Goal: Task Accomplishment & Management: Use online tool/utility

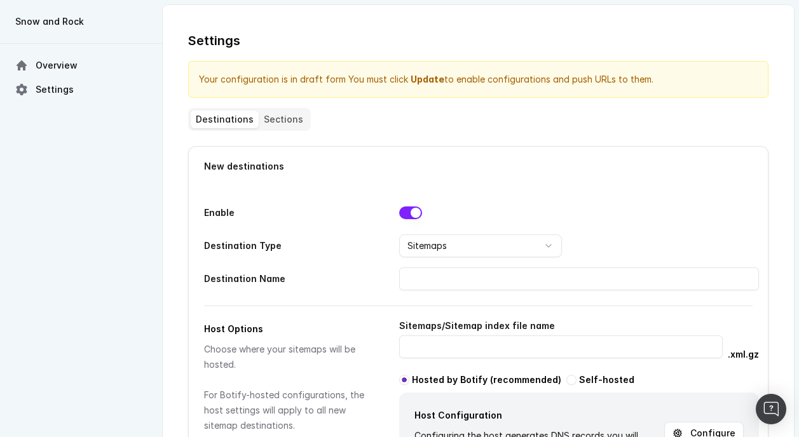
select select "SITEMAPS"
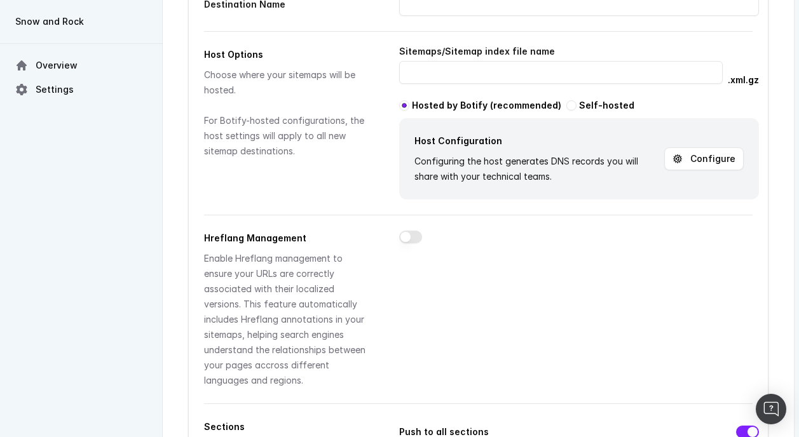
scroll to position [265, 0]
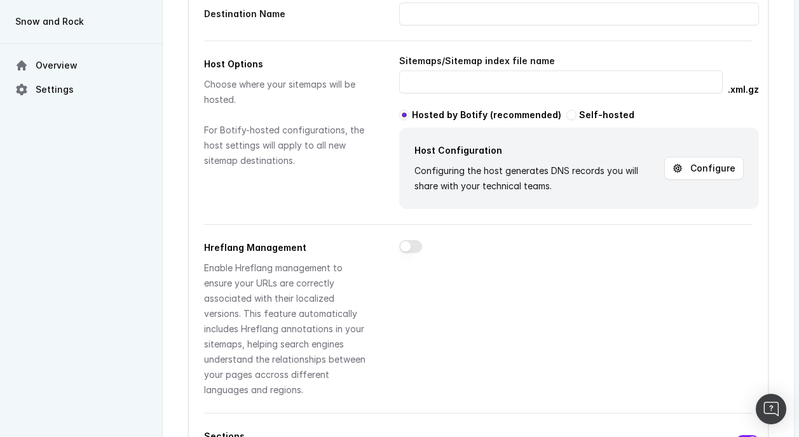
click at [566, 115] on button "button" at bounding box center [571, 115] width 10 height 10
radio input "false"
radio input "true"
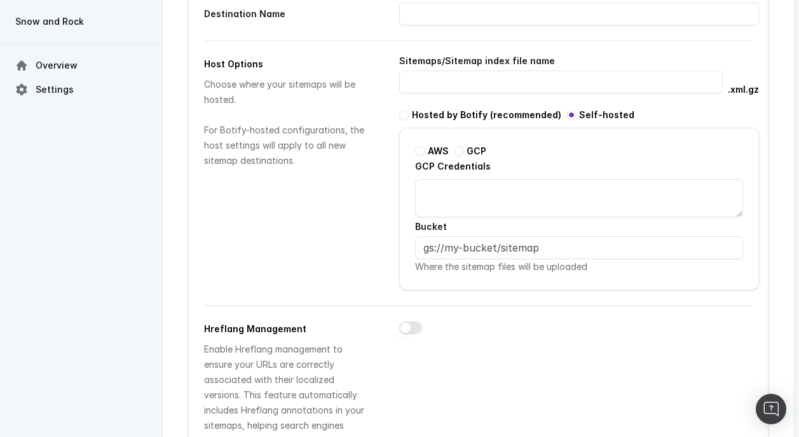
click at [409, 116] on button "button" at bounding box center [404, 115] width 10 height 10
radio input "true"
radio input "false"
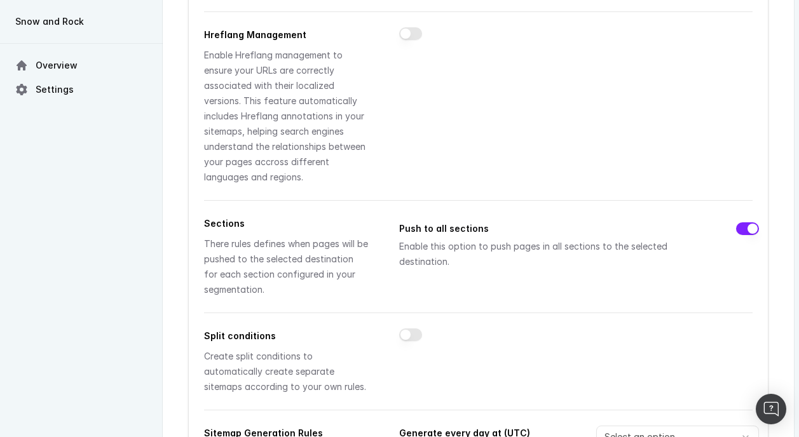
scroll to position [481, 0]
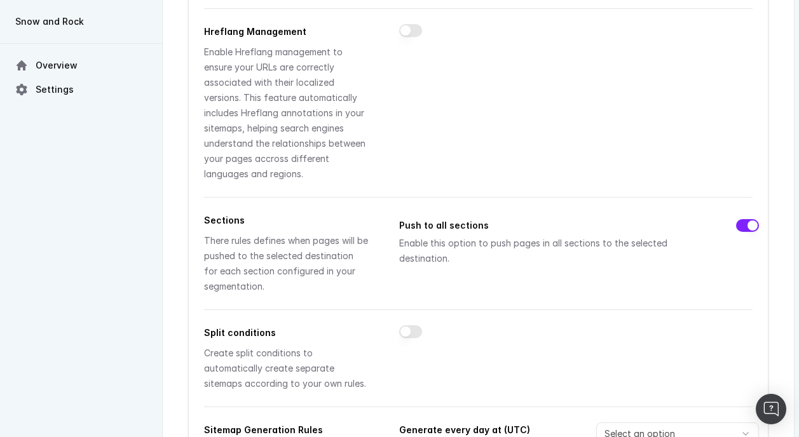
click at [740, 218] on div "Push to all sections Enable this option to push pages in all sections to the se…" at bounding box center [579, 242] width 360 height 48
click at [743, 219] on button "button" at bounding box center [747, 225] width 23 height 13
click at [744, 219] on button "button" at bounding box center [747, 225] width 23 height 13
click at [743, 218] on div "Push to all sections Enable this option to push pages in all sections to the se…" at bounding box center [579, 242] width 360 height 48
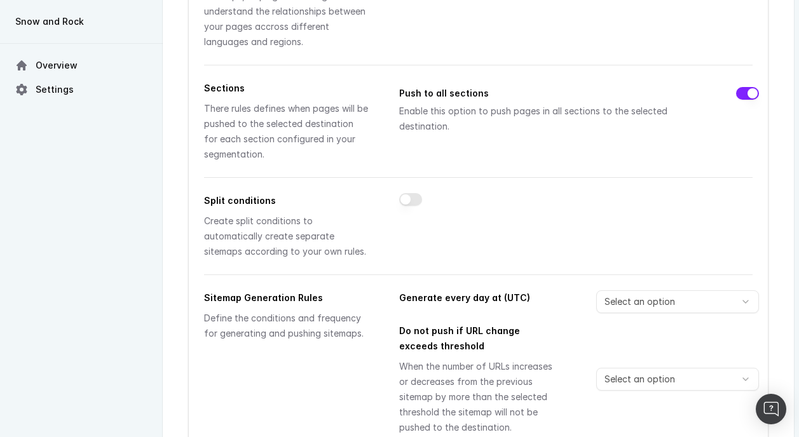
scroll to position [510, 0]
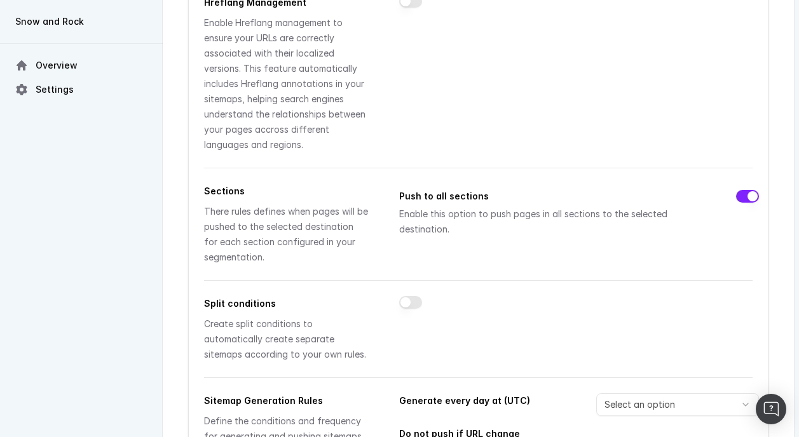
click at [740, 189] on div "Push to all sections Enable this option to push pages in all sections to the se…" at bounding box center [579, 213] width 360 height 48
click at [742, 190] on button "button" at bounding box center [747, 196] width 23 height 13
drag, startPoint x: 742, startPoint y: 186, endPoint x: 243, endPoint y: 200, distance: 498.4
click at [741, 190] on button "button" at bounding box center [747, 196] width 23 height 13
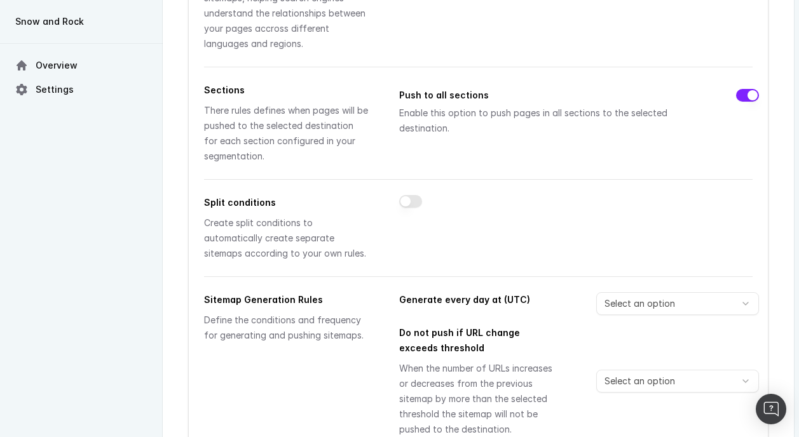
scroll to position [627, 0]
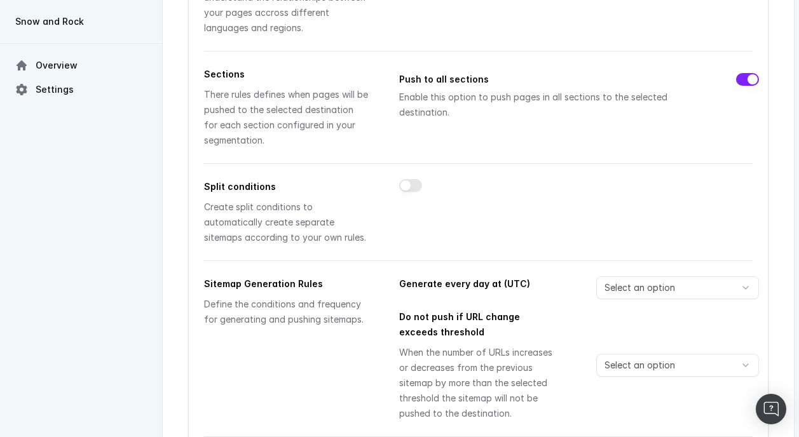
click at [420, 179] on button "button" at bounding box center [410, 185] width 23 height 13
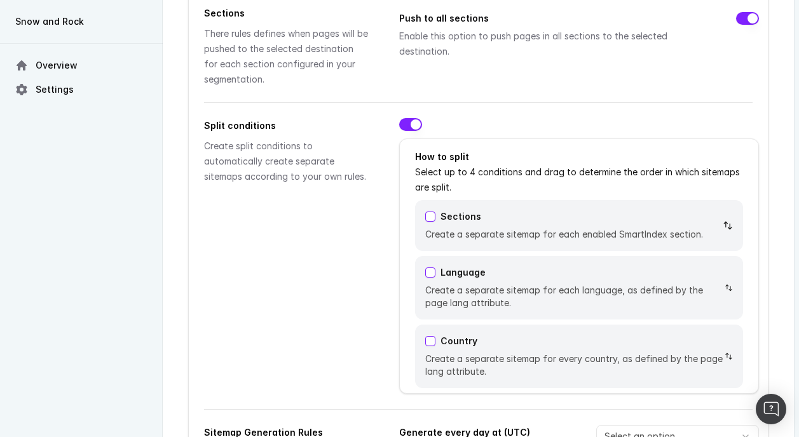
scroll to position [739, 0]
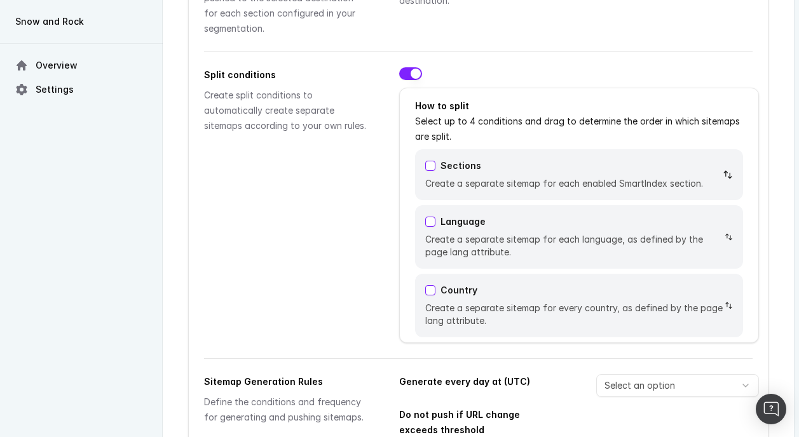
click at [408, 67] on button "button" at bounding box center [410, 73] width 23 height 13
checkbox input "false"
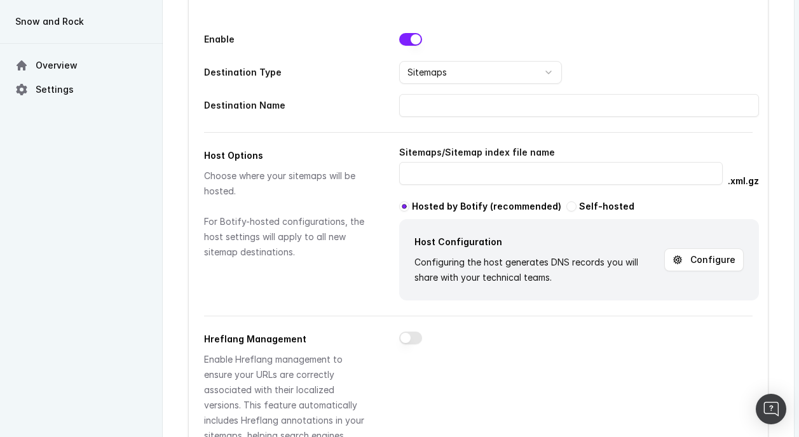
scroll to position [168, 0]
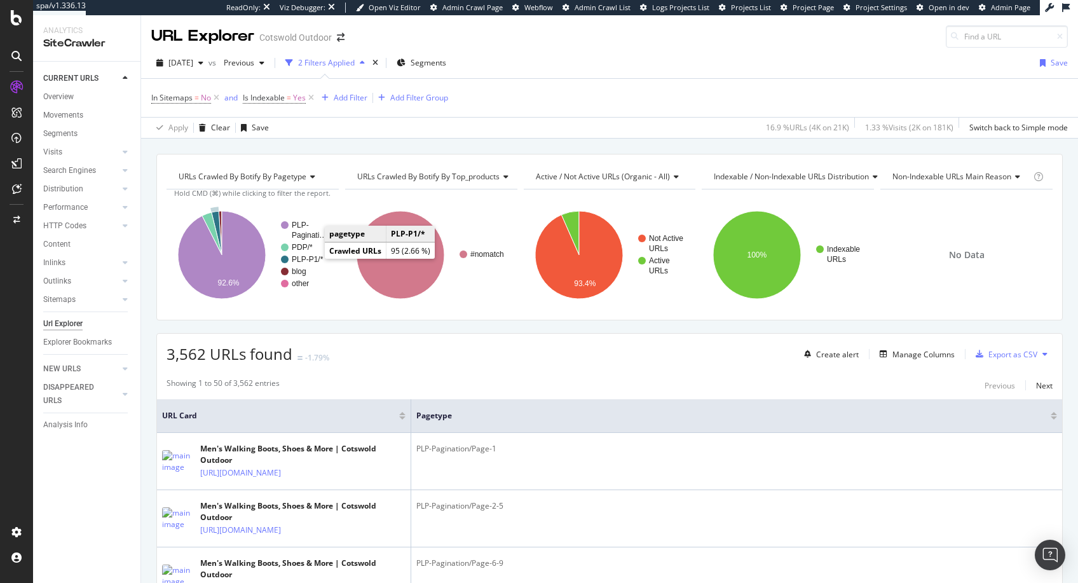
click at [309, 260] on text "PLP-P1/*" at bounding box center [308, 259] width 32 height 9
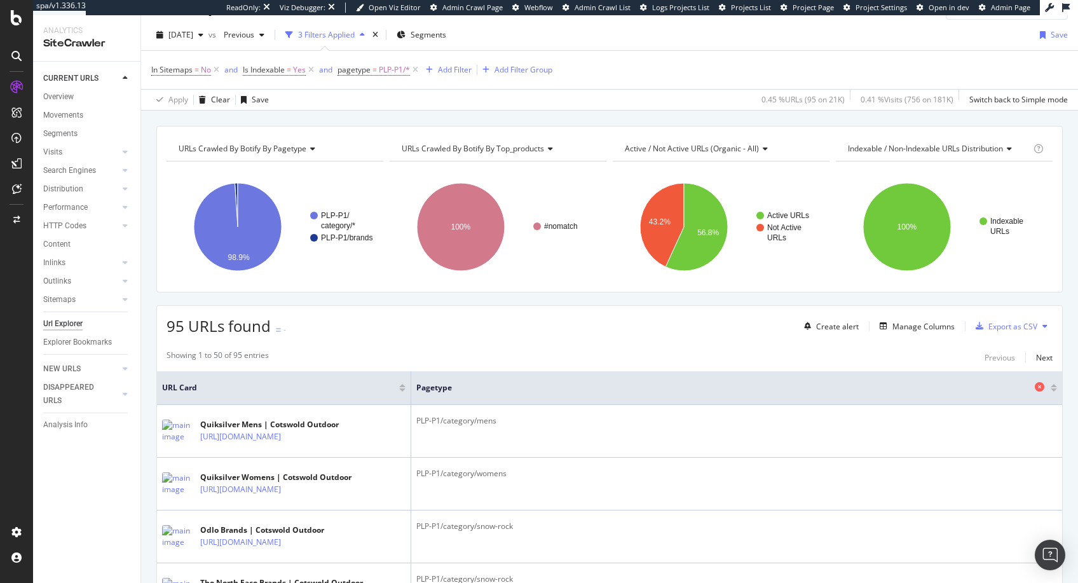
scroll to position [51, 0]
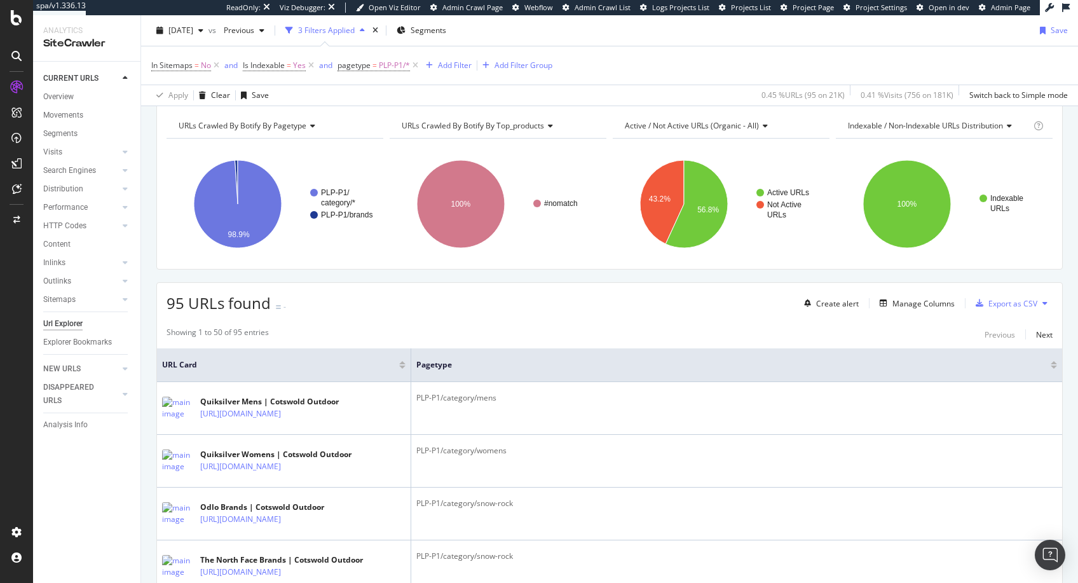
click at [198, 299] on span "95 URLs found" at bounding box center [218, 302] width 104 height 21
click at [198, 298] on span "95 URLs found" at bounding box center [218, 302] width 104 height 21
click at [231, 300] on span "95 URLs found" at bounding box center [218, 302] width 104 height 21
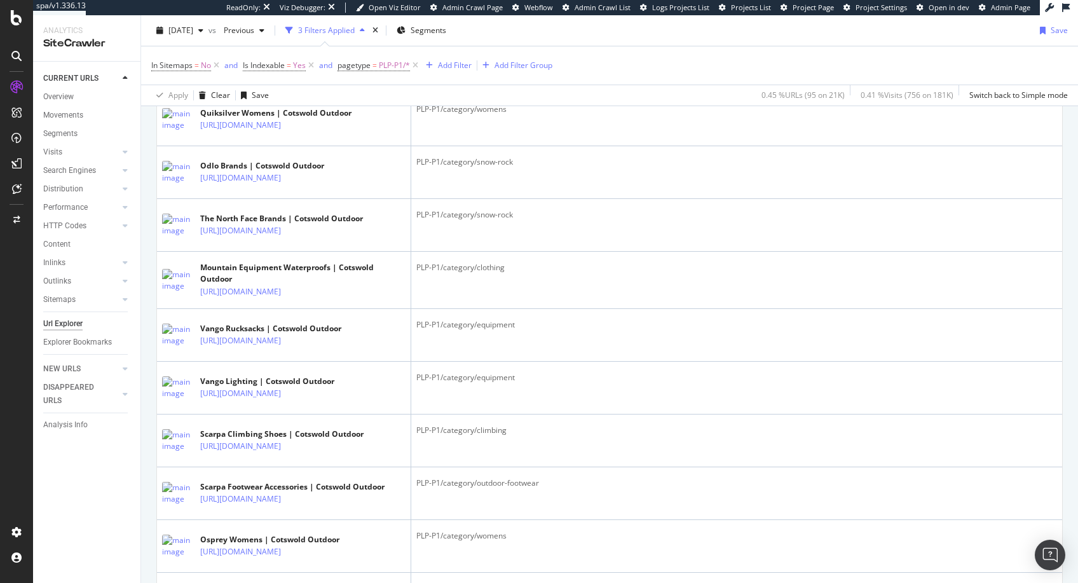
scroll to position [0, 0]
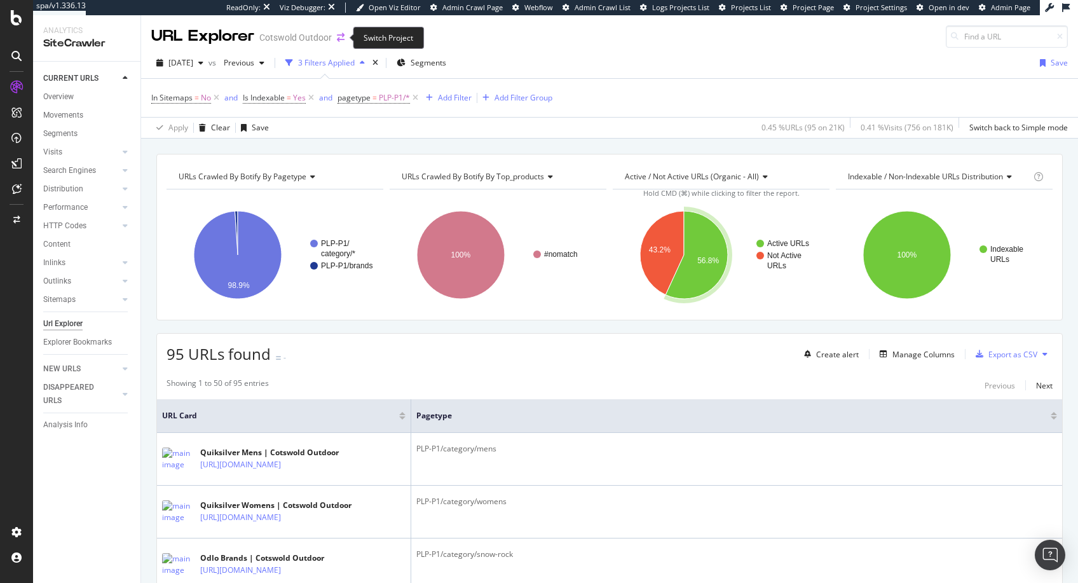
click at [341, 38] on icon "arrow-right-arrow-left" at bounding box center [341, 37] width 8 height 9
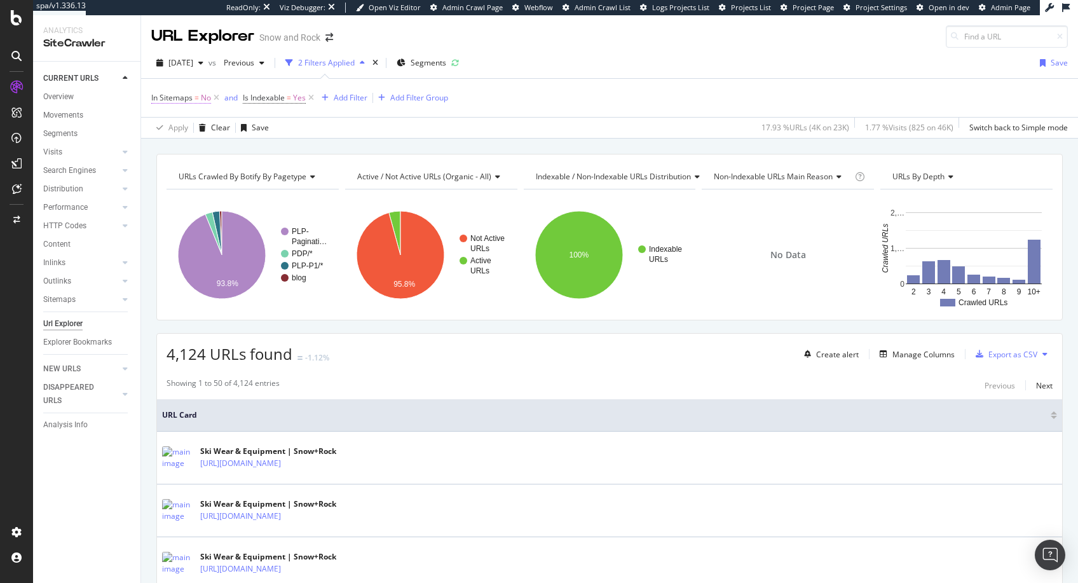
click at [203, 102] on span "No" at bounding box center [206, 98] width 10 height 18
click at [179, 149] on icon at bounding box center [177, 148] width 9 height 8
click at [191, 176] on div "Yes" at bounding box center [233, 173] width 136 height 17
click at [285, 175] on div "Apply" at bounding box center [292, 173] width 20 height 11
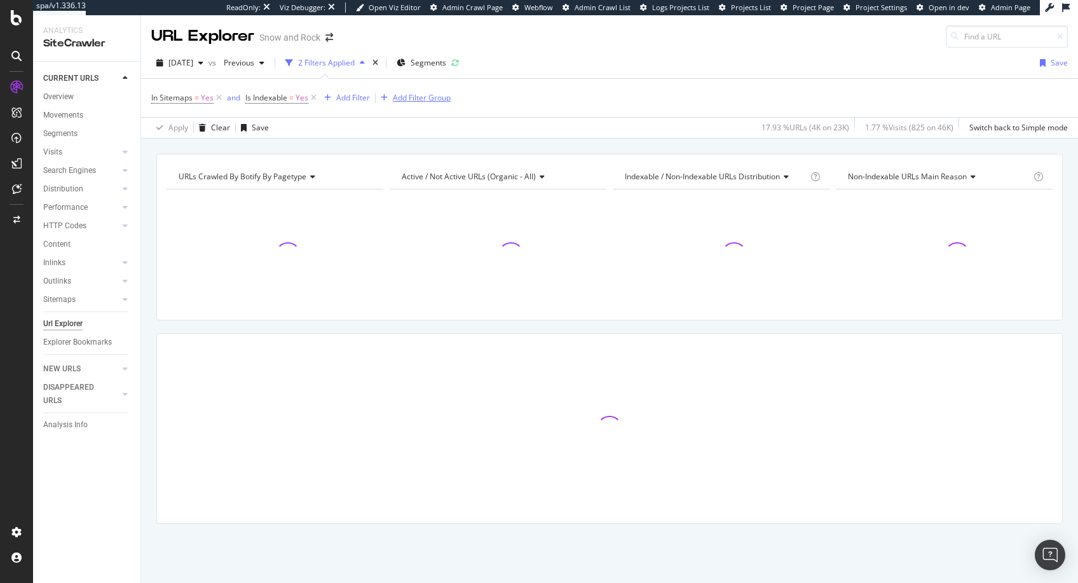
click at [315, 97] on icon at bounding box center [313, 98] width 11 height 13
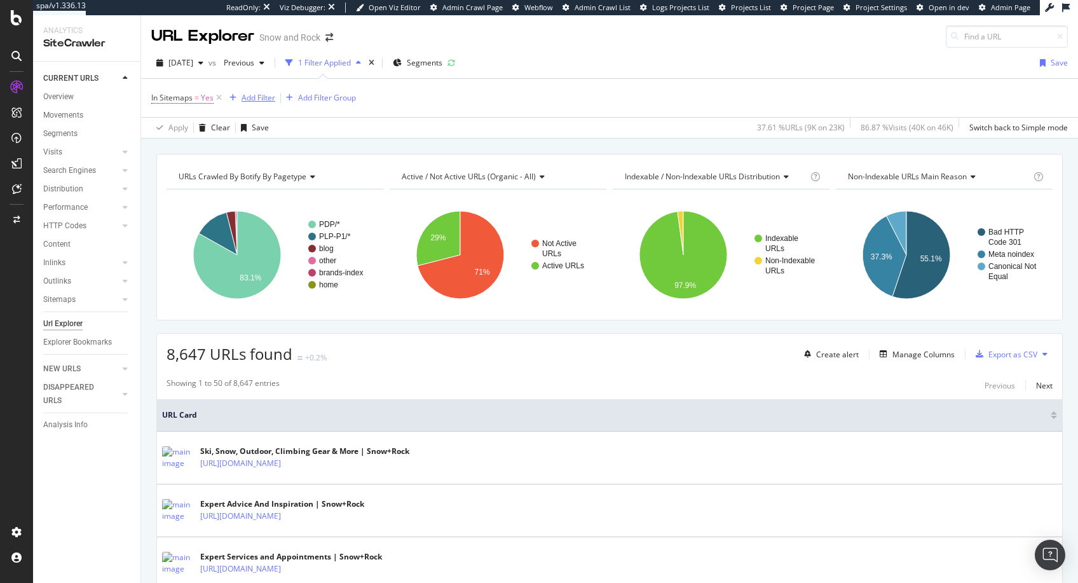
click at [259, 96] on div "Add Filter" at bounding box center [258, 97] width 34 height 11
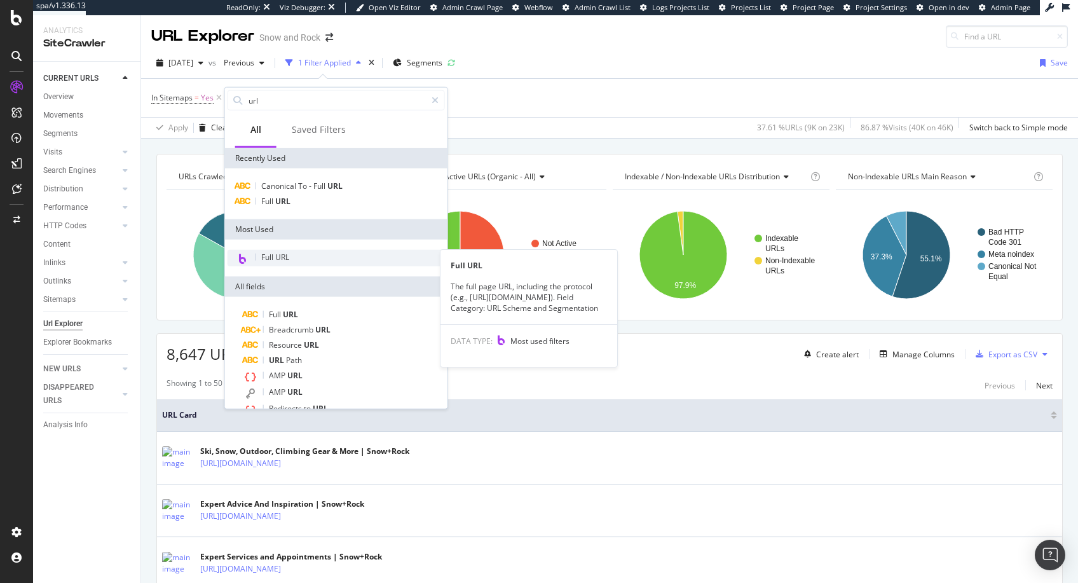
type input "url"
click at [316, 262] on div "Full URL" at bounding box center [335, 258] width 217 height 17
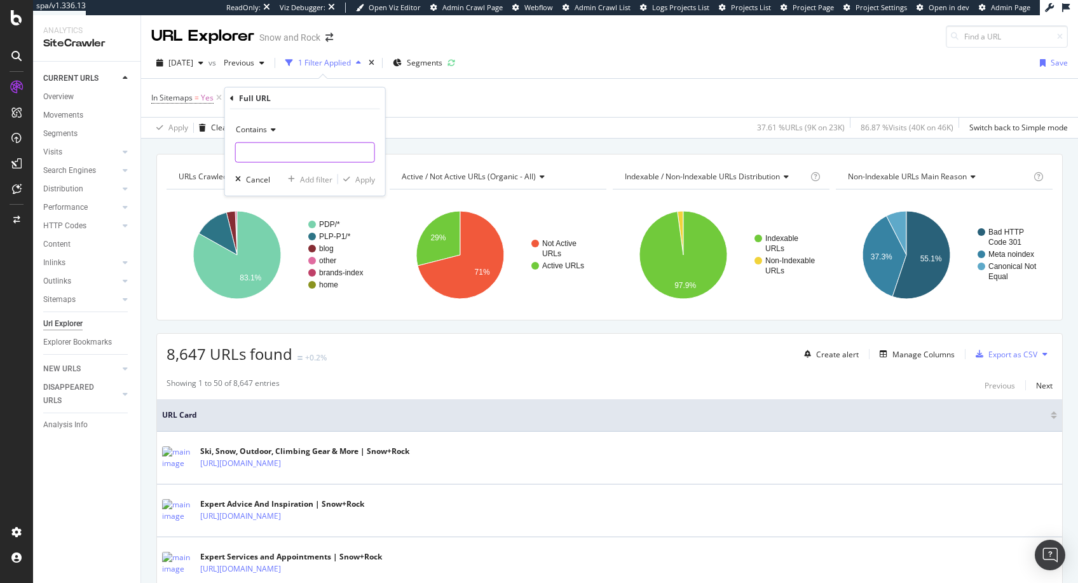
click at [299, 149] on input "text" at bounding box center [305, 152] width 139 height 20
type input "/"
type input "demo"
click at [359, 173] on div "Apply" at bounding box center [356, 178] width 37 height 11
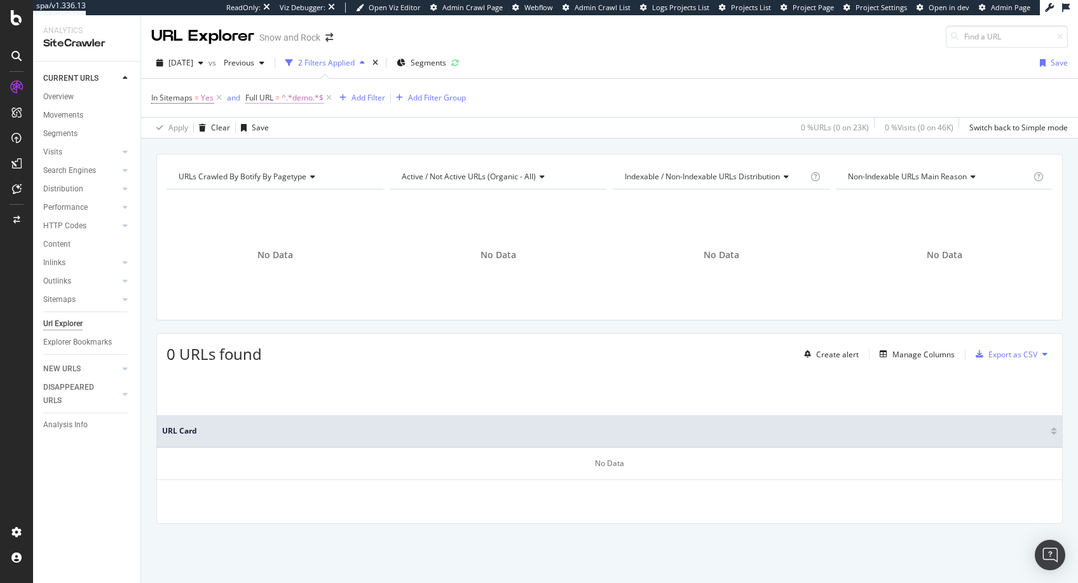
click at [284, 101] on span "^.*demo.*$" at bounding box center [302, 98] width 42 height 18
click at [330, 38] on icon "arrow-right-arrow-left" at bounding box center [329, 37] width 8 height 9
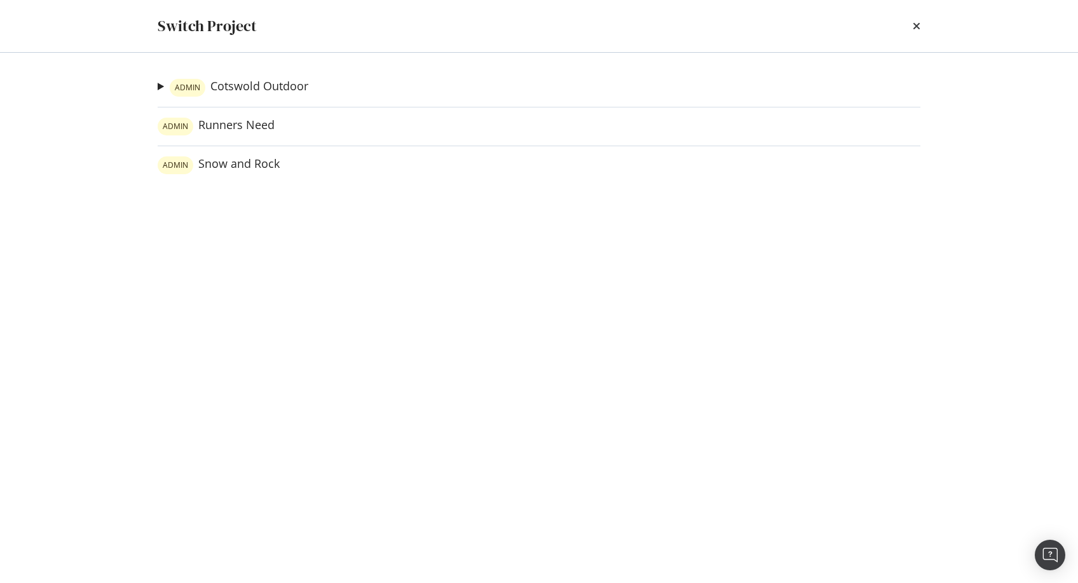
click at [260, 97] on div "ADMIN Cotswold Outdoor Go Outdoors Ad-Hoc Project ADMIN Runners Need ADMIN Snow…" at bounding box center [538, 318] width 813 height 530
click at [258, 92] on link "ADMIN Cotswold Outdoor" at bounding box center [239, 88] width 139 height 18
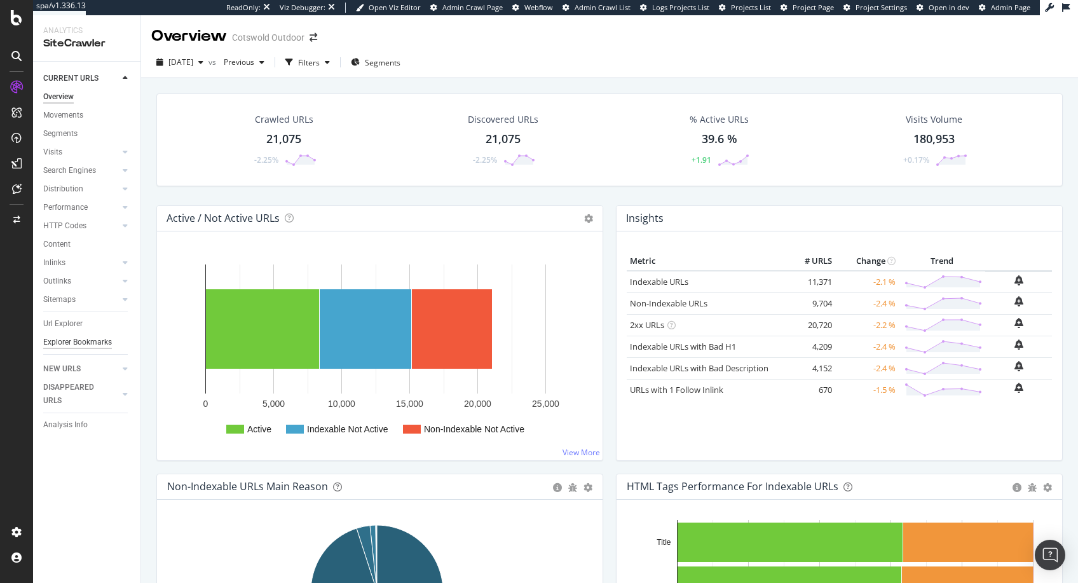
click at [72, 342] on div "Explorer Bookmarks" at bounding box center [77, 342] width 69 height 13
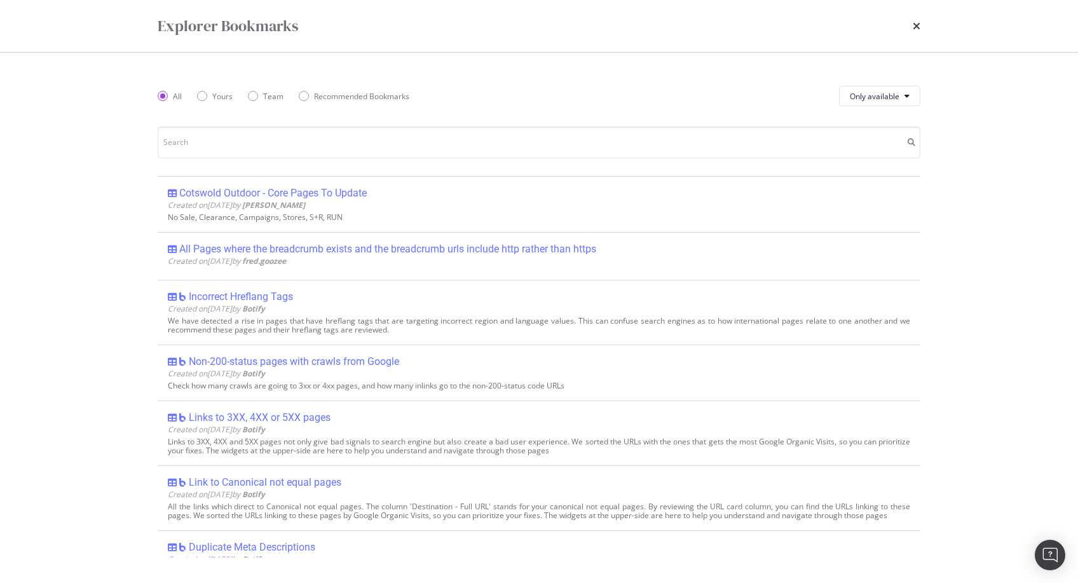
click at [918, 21] on icon "times" at bounding box center [916, 26] width 8 height 10
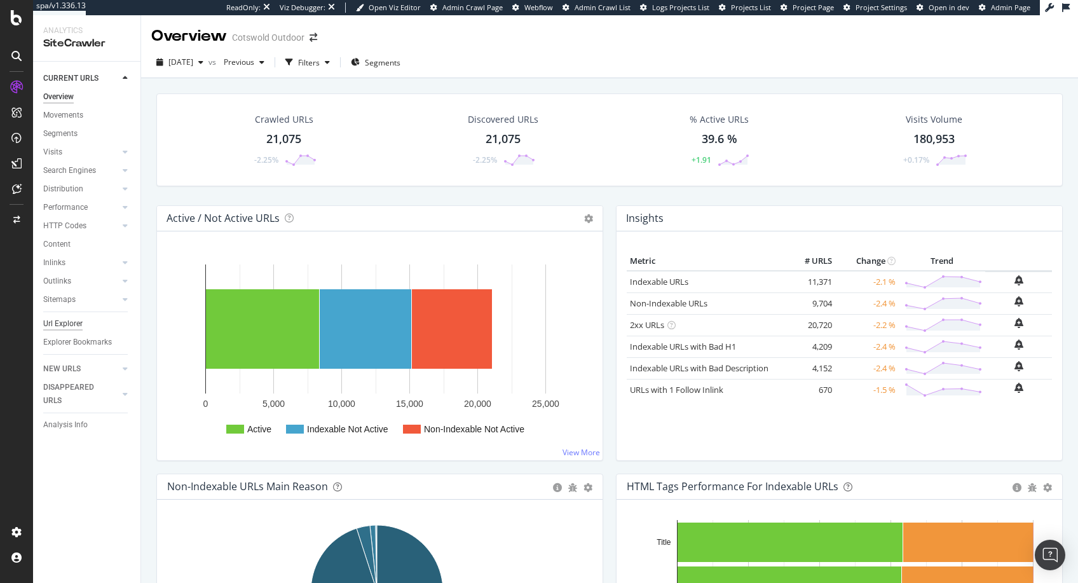
click at [62, 327] on div "Url Explorer" at bounding box center [62, 323] width 39 height 13
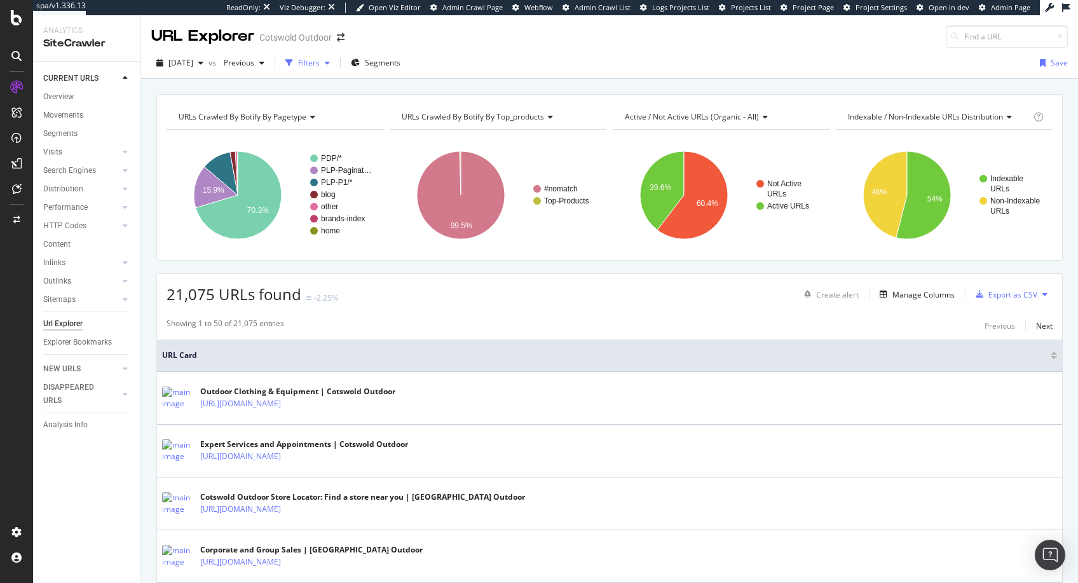
click at [320, 63] on div "Filters" at bounding box center [309, 62] width 22 height 11
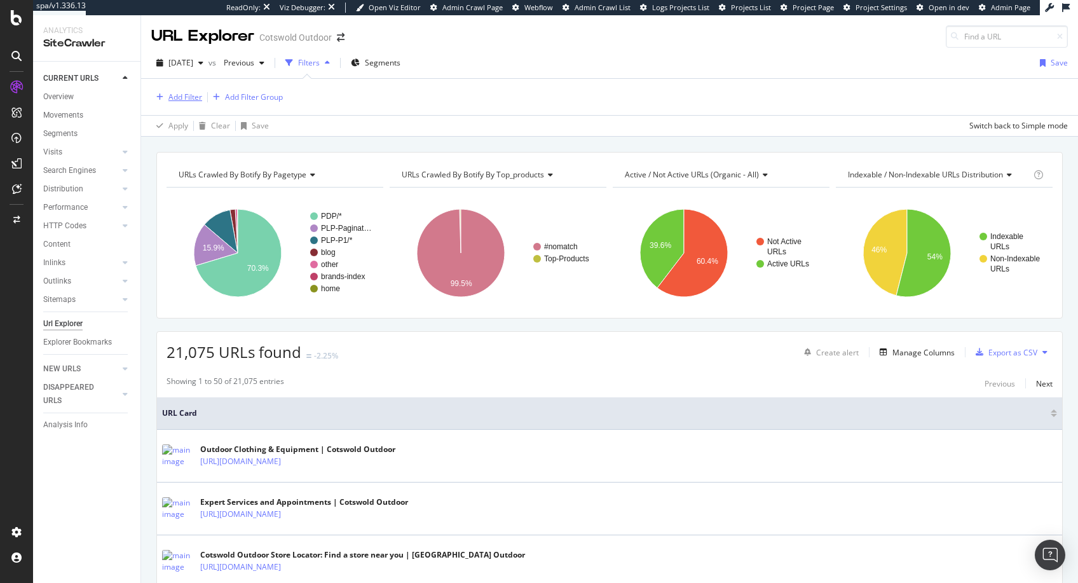
click at [170, 95] on div "Add Filter" at bounding box center [185, 97] width 34 height 11
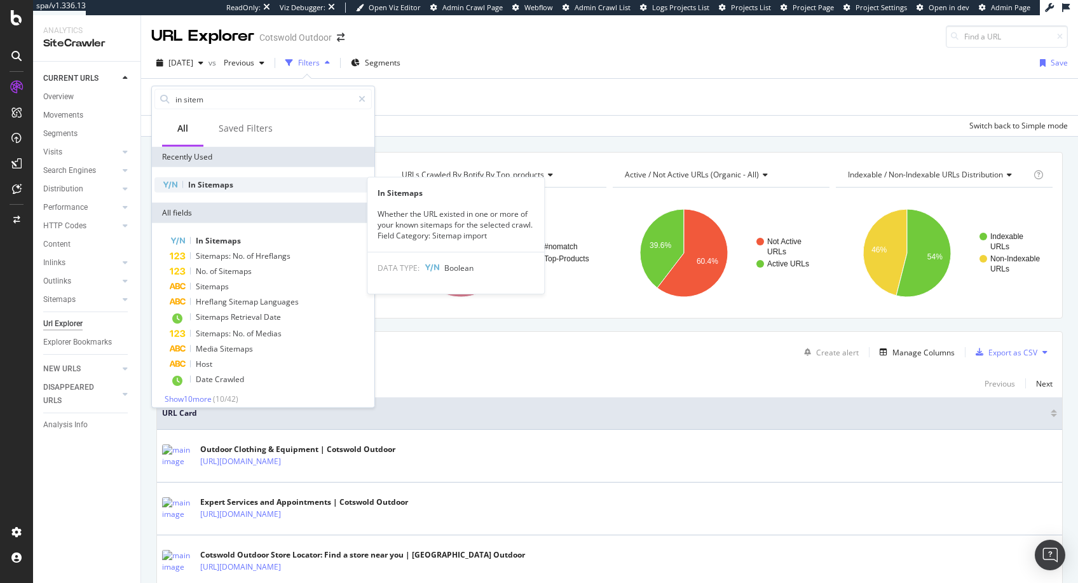
type input "in sitem"
click at [206, 184] on span "Sitemaps" at bounding box center [216, 184] width 36 height 11
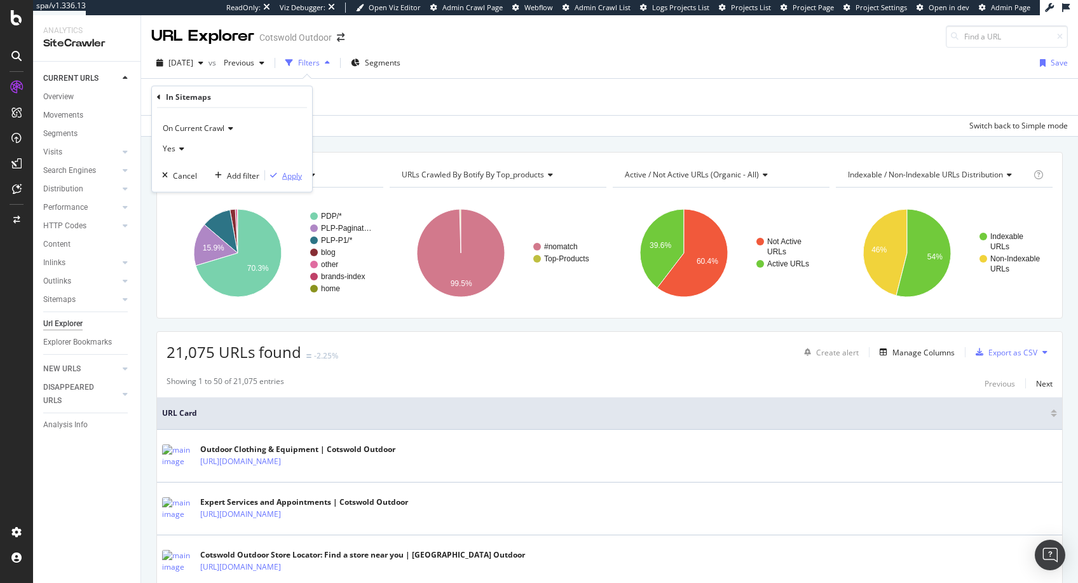
click at [281, 170] on div "Apply" at bounding box center [283, 175] width 37 height 11
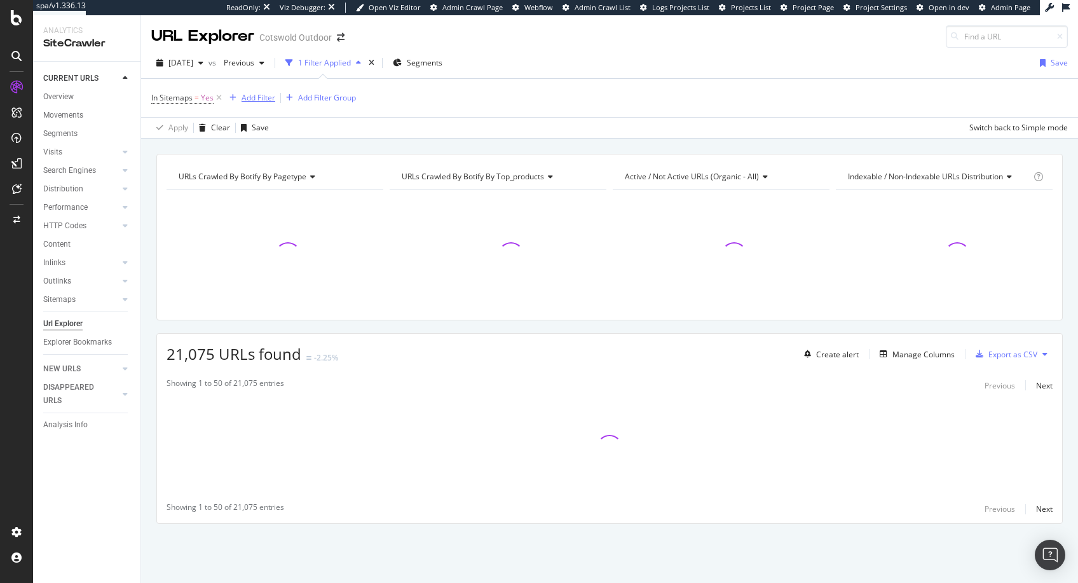
click at [266, 97] on div "Add Filter" at bounding box center [258, 97] width 34 height 11
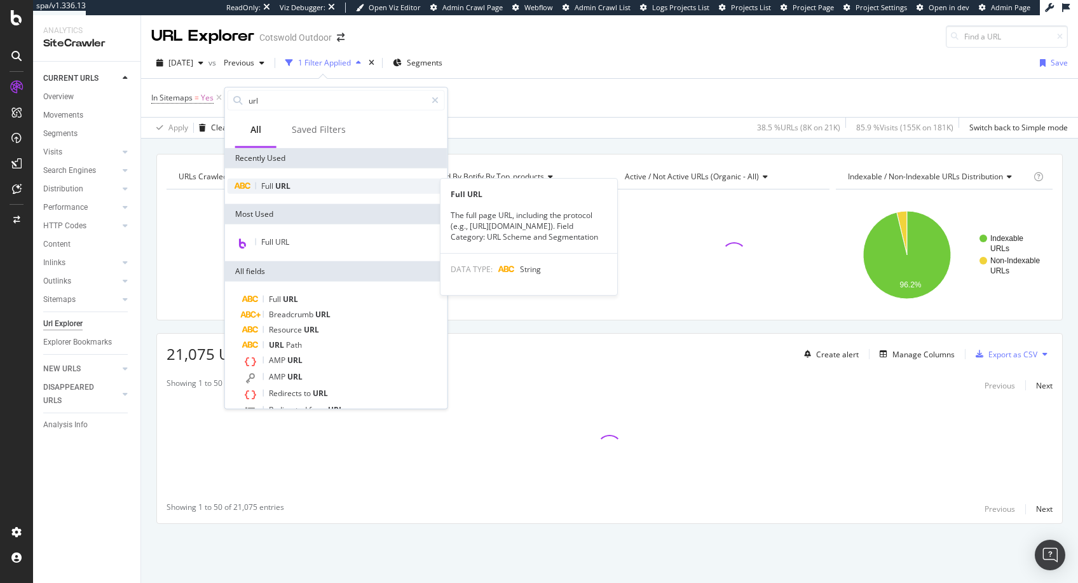
type input "url"
click at [295, 189] on div "Full URL" at bounding box center [335, 186] width 217 height 15
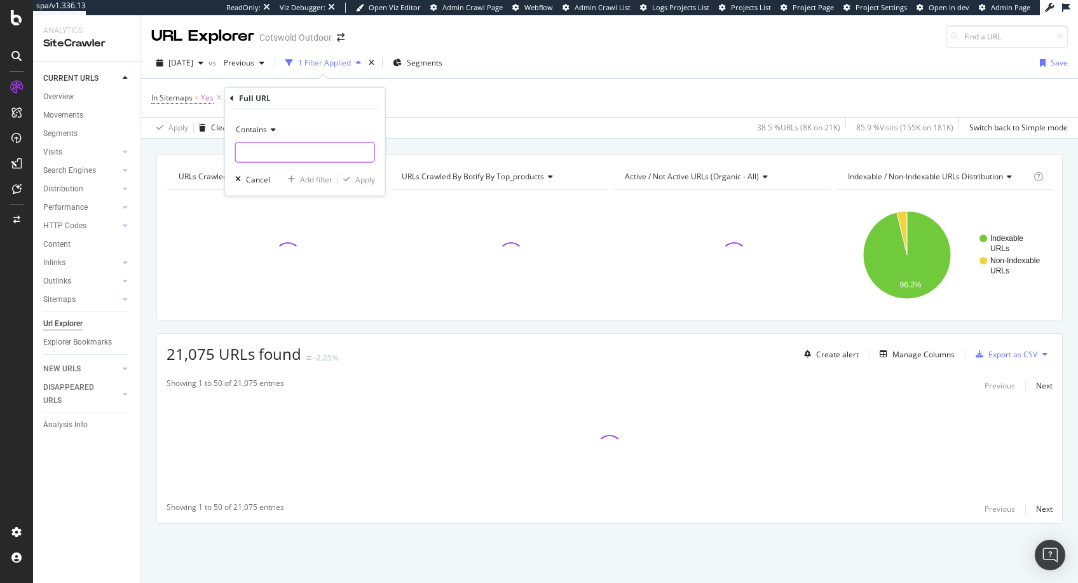
click at [274, 156] on input "text" at bounding box center [305, 152] width 139 height 20
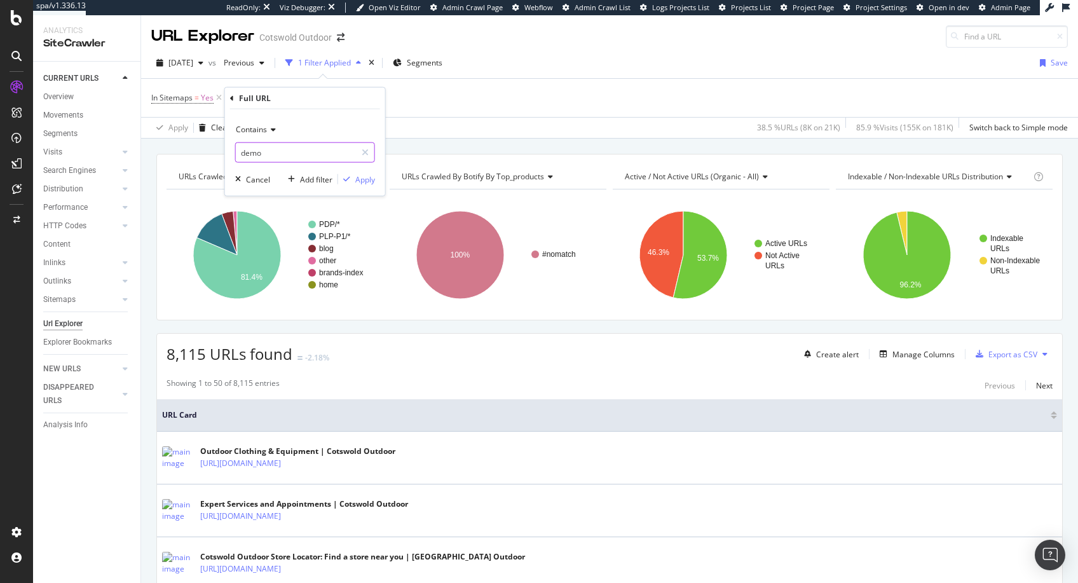
type input "demo"
click at [368, 173] on div "Apply" at bounding box center [365, 178] width 20 height 11
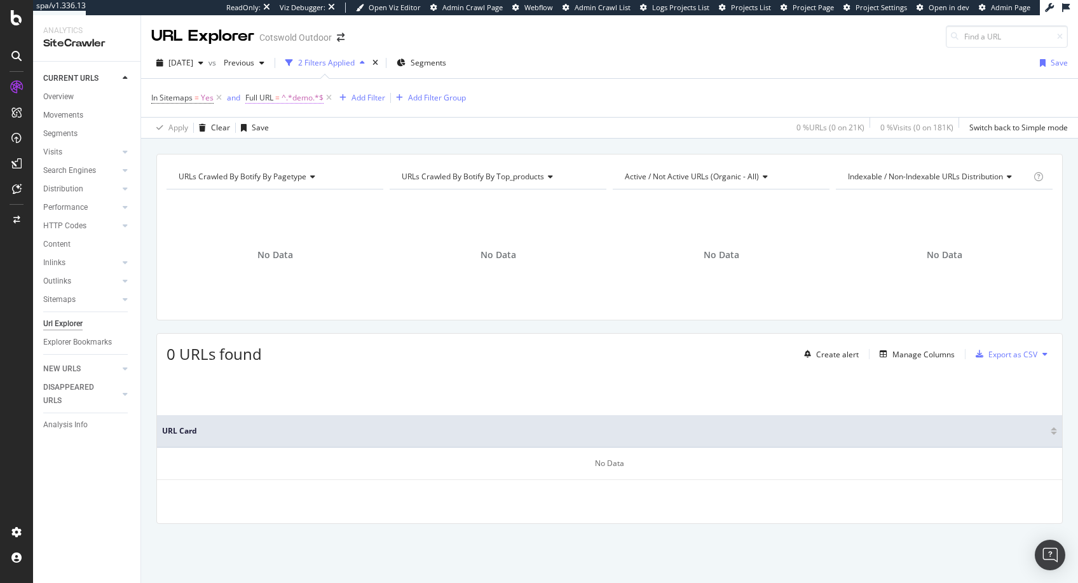
click at [300, 98] on span "^.*demo.*$" at bounding box center [302, 98] width 42 height 18
click at [564, 120] on div "Apply Clear Save 0 % URLs ( 0 on 21K ) 0 % Visits ( 0 on 181K ) Switch back to …" at bounding box center [609, 127] width 937 height 21
click at [266, 96] on span "Full URL" at bounding box center [259, 97] width 28 height 11
click at [704, 98] on div "In Sitemaps = Yes and Full URL = ^.*demo.*$ Add Filter Add Filter Group" at bounding box center [609, 98] width 916 height 38
click at [48, 301] on div "Sitemaps" at bounding box center [59, 299] width 32 height 13
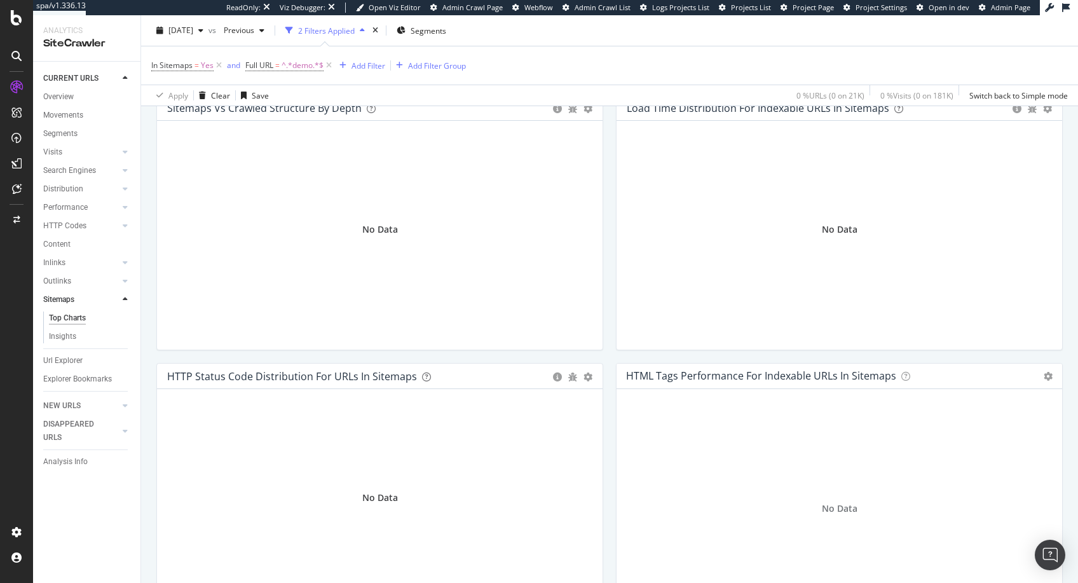
scroll to position [416, 0]
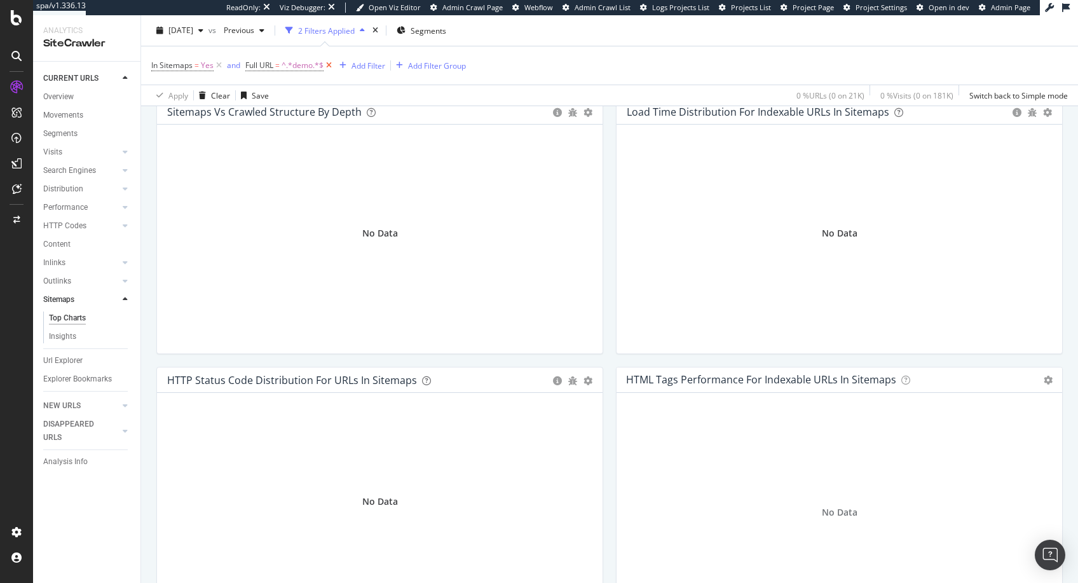
click at [329, 66] on icon at bounding box center [328, 65] width 11 height 13
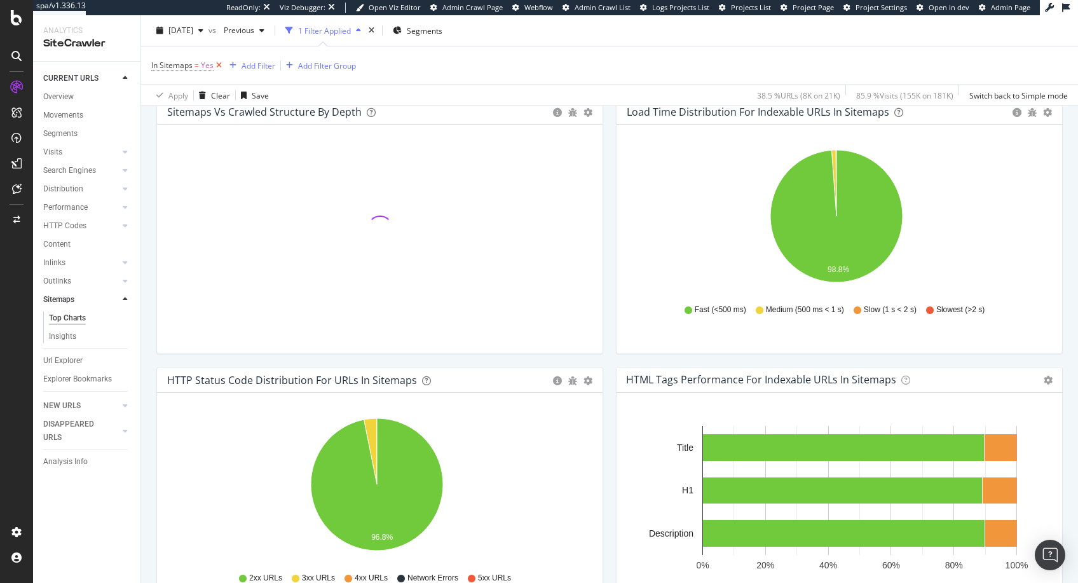
click at [216, 64] on icon at bounding box center [219, 65] width 11 height 13
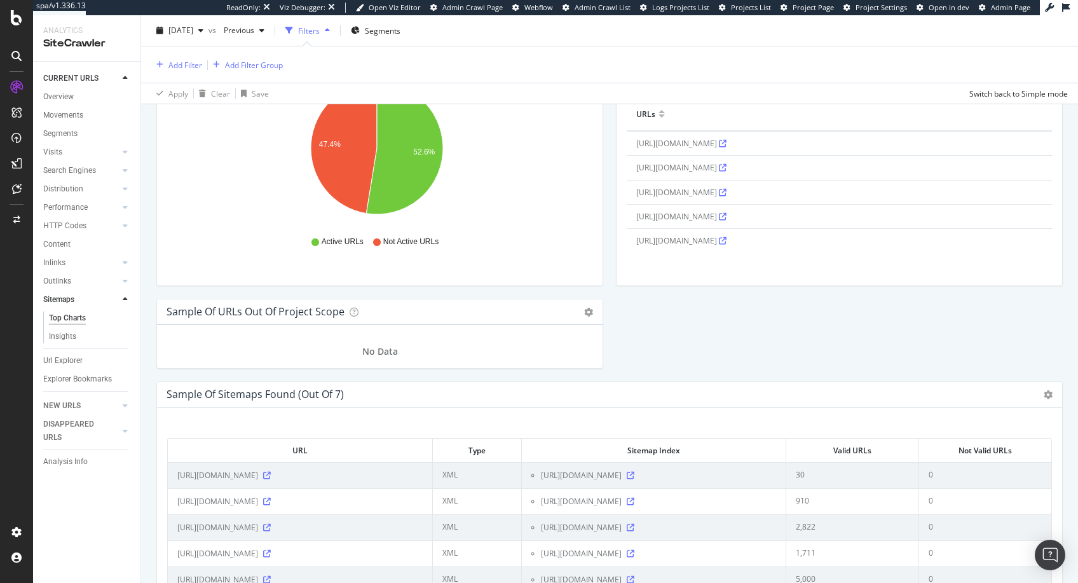
scroll to position [1547, 0]
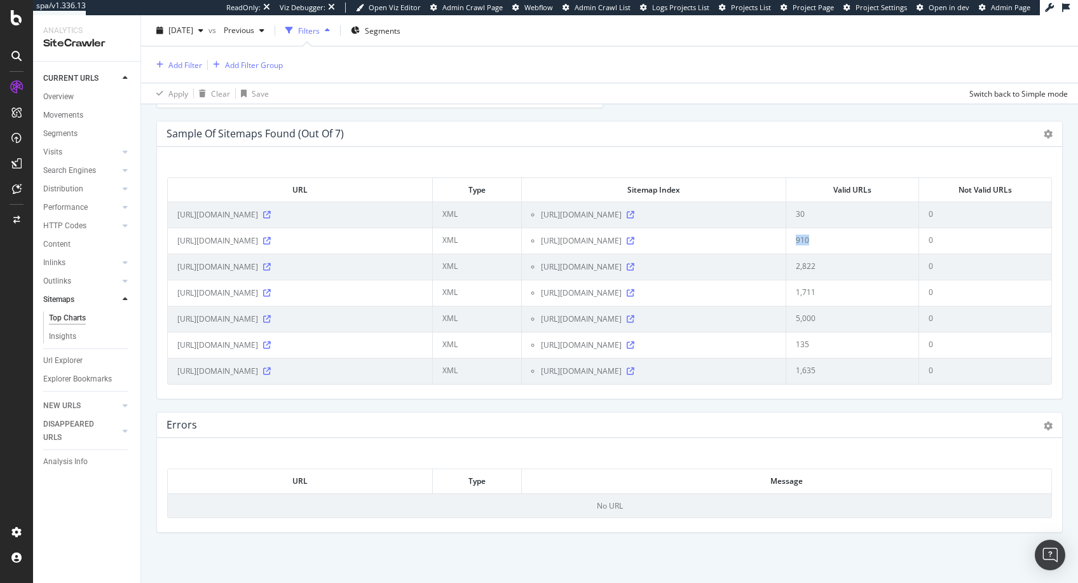
drag, startPoint x: 808, startPoint y: 238, endPoint x: 787, endPoint y: 237, distance: 21.6
click at [787, 237] on td "910" at bounding box center [852, 240] width 133 height 26
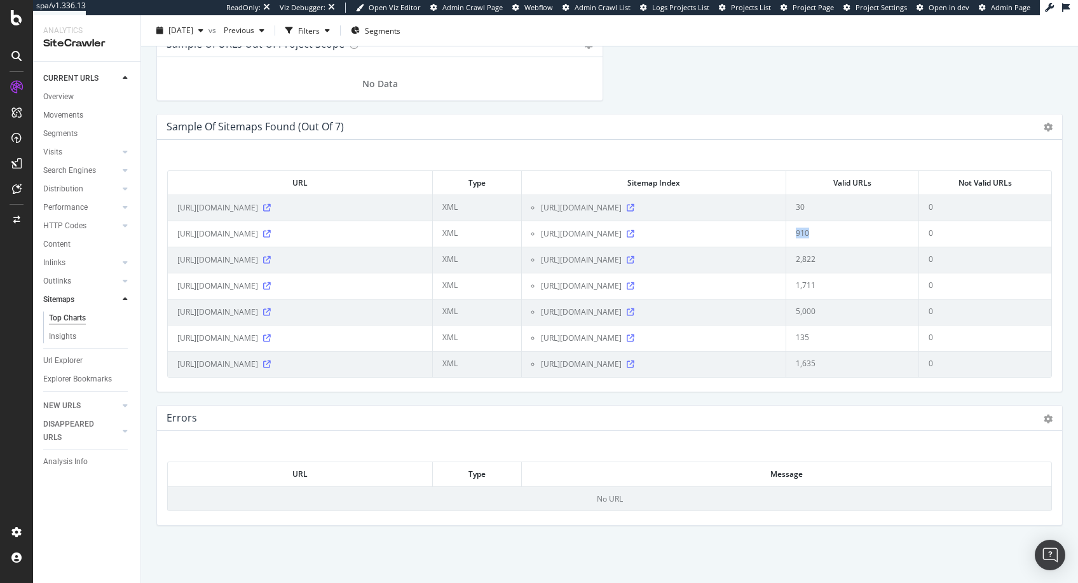
scroll to position [1489, 0]
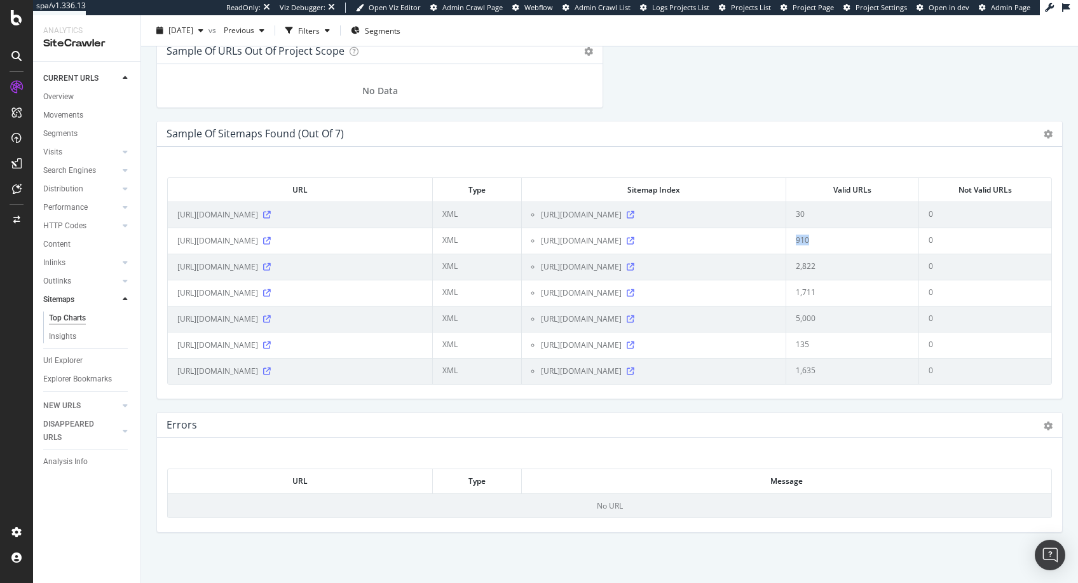
click at [801, 243] on td "910" at bounding box center [852, 240] width 133 height 26
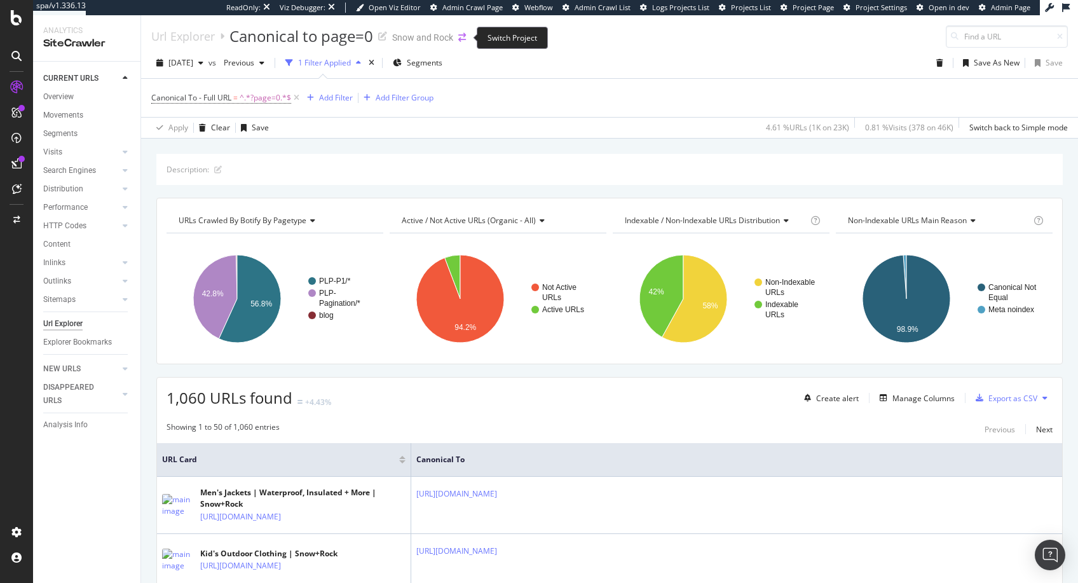
click at [464, 34] on icon "arrow-right-arrow-left" at bounding box center [462, 37] width 8 height 9
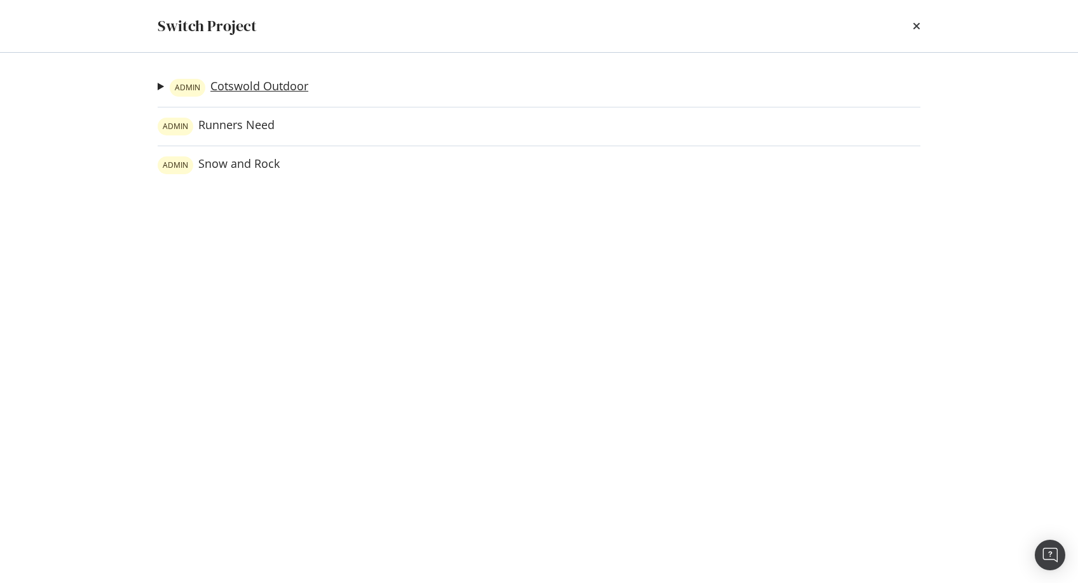
click at [242, 83] on link "ADMIN Cotswold Outdoor" at bounding box center [239, 88] width 139 height 18
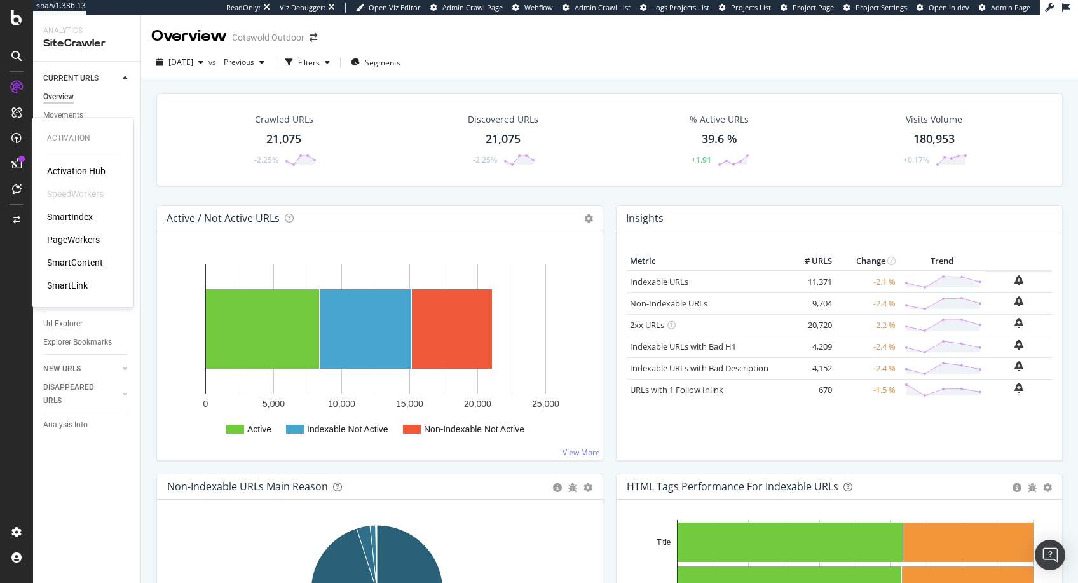
click at [84, 243] on div "PageWorkers" at bounding box center [73, 239] width 53 height 13
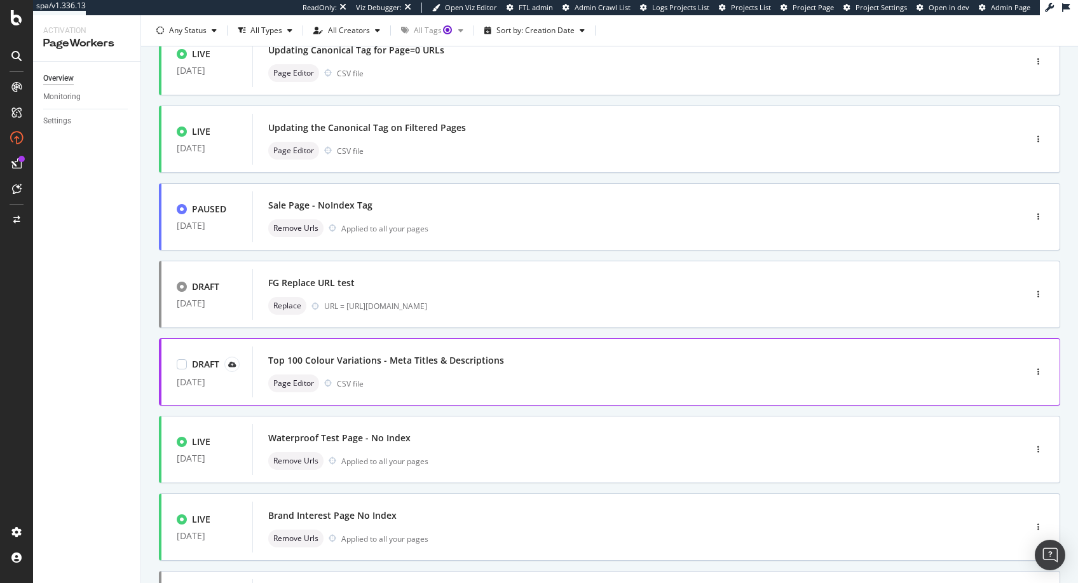
scroll to position [103, 0]
click at [410, 362] on div "Top 100 Colour Variations - Meta Titles & Descriptions" at bounding box center [386, 360] width 236 height 13
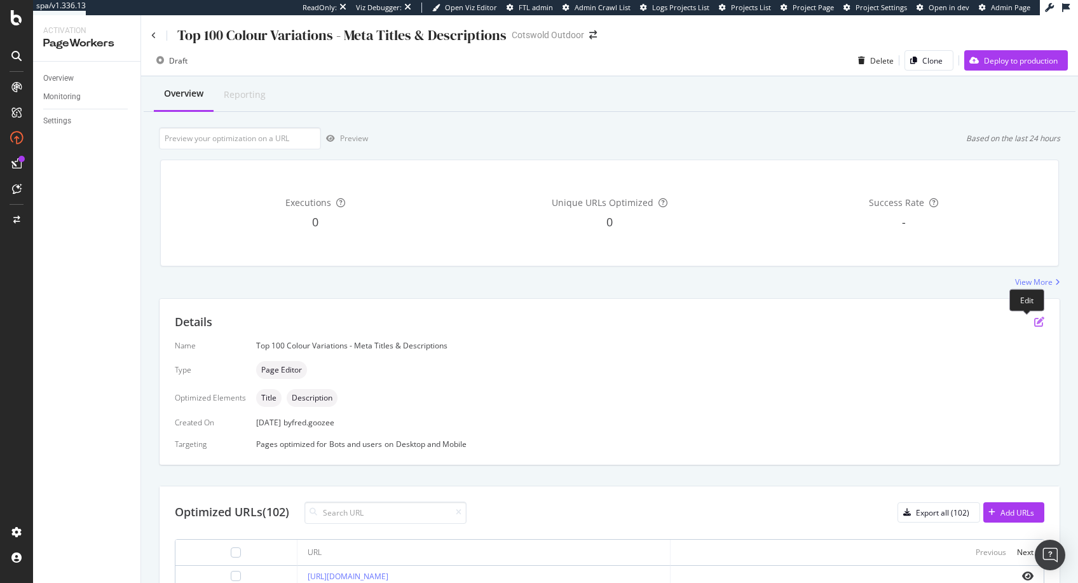
click at [1034, 319] on icon "pen-to-square" at bounding box center [1039, 321] width 10 height 10
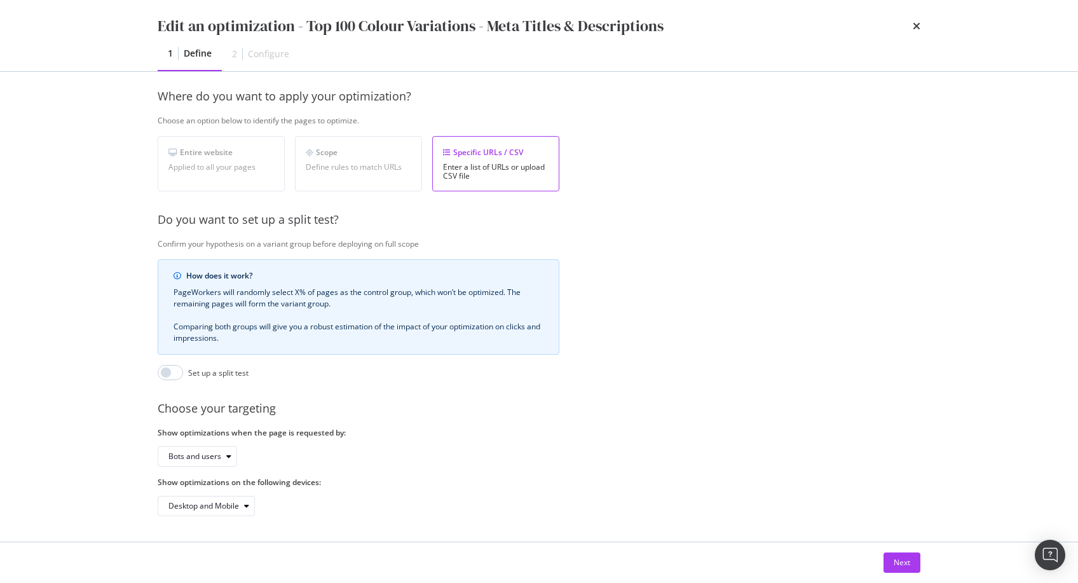
scroll to position [192, 0]
click at [904, 553] on div "Next" at bounding box center [901, 562] width 17 height 19
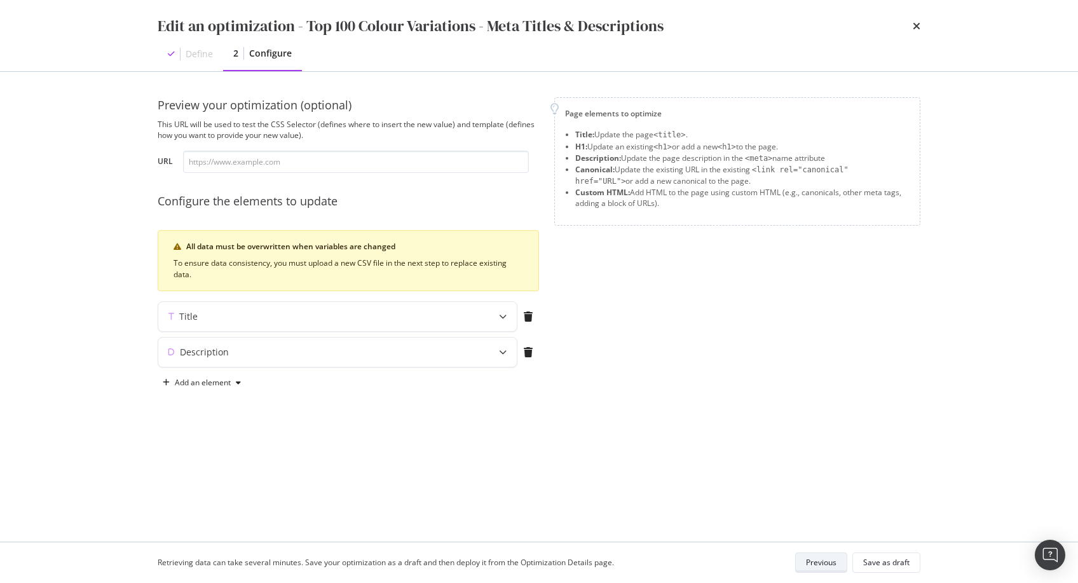
scroll to position [0, 0]
click at [455, 312] on div "Title" at bounding box center [312, 316] width 308 height 13
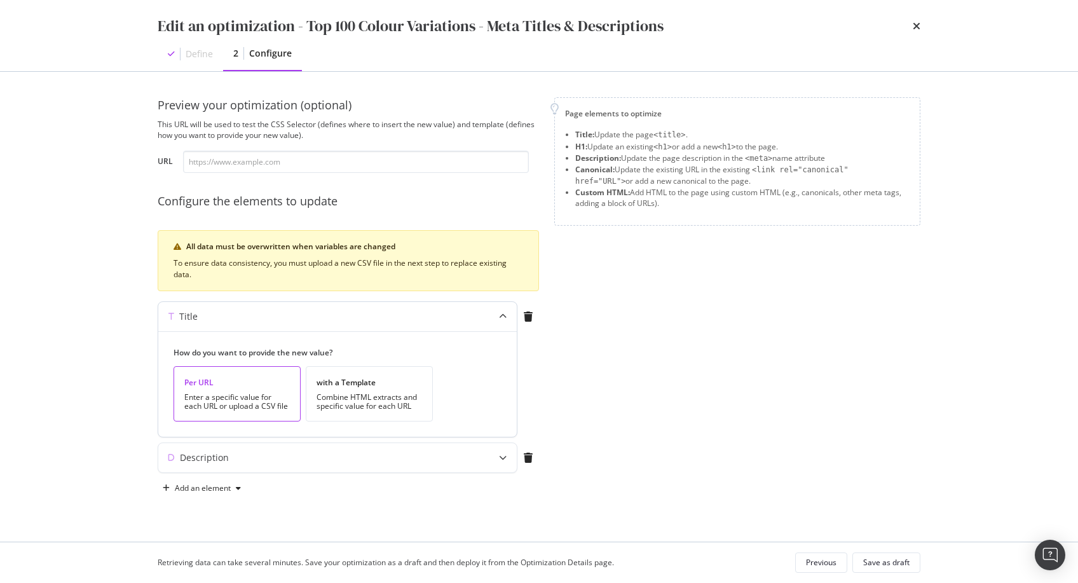
click at [455, 311] on div "Title" at bounding box center [312, 316] width 308 height 13
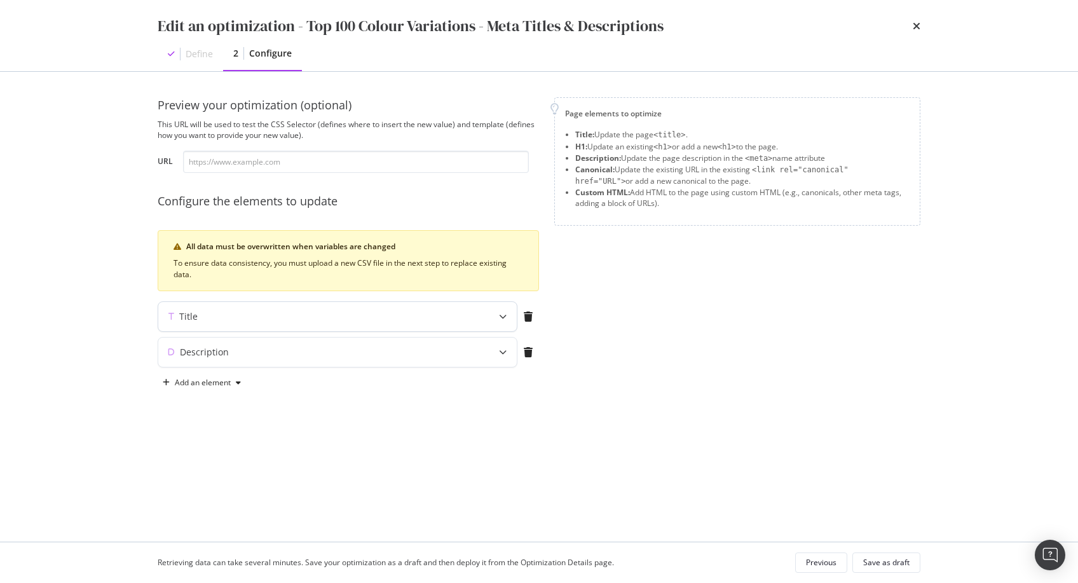
click at [428, 312] on div "Title" at bounding box center [312, 316] width 308 height 13
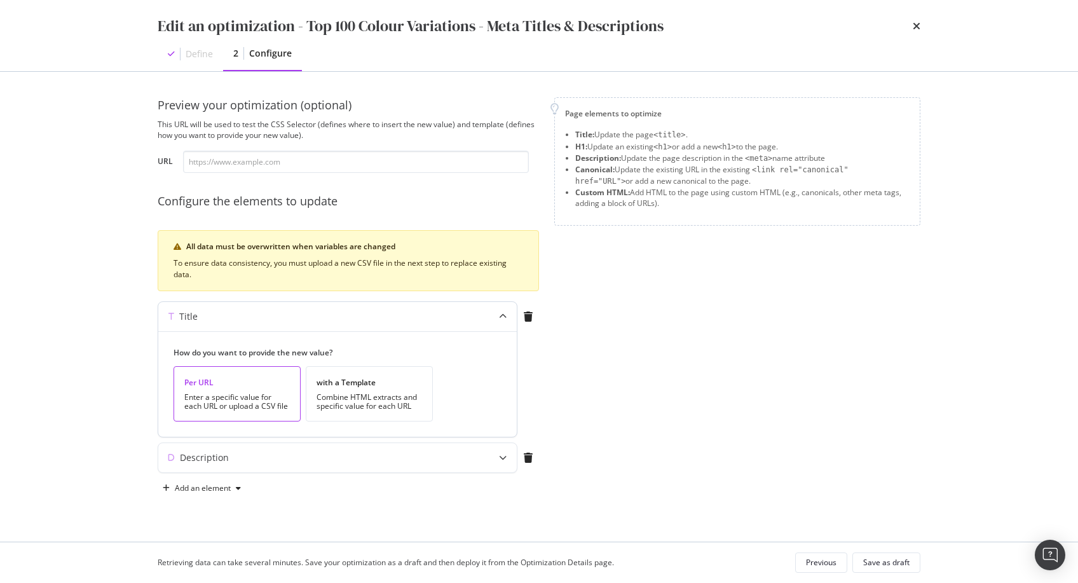
click at [332, 312] on div "Title" at bounding box center [312, 316] width 308 height 13
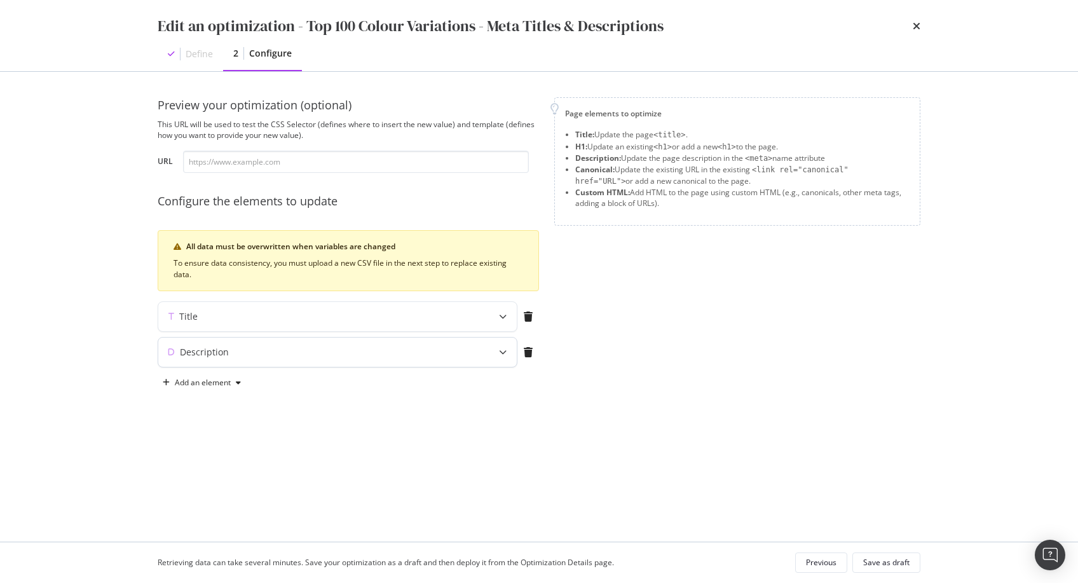
click at [328, 351] on div "Description" at bounding box center [312, 352] width 308 height 13
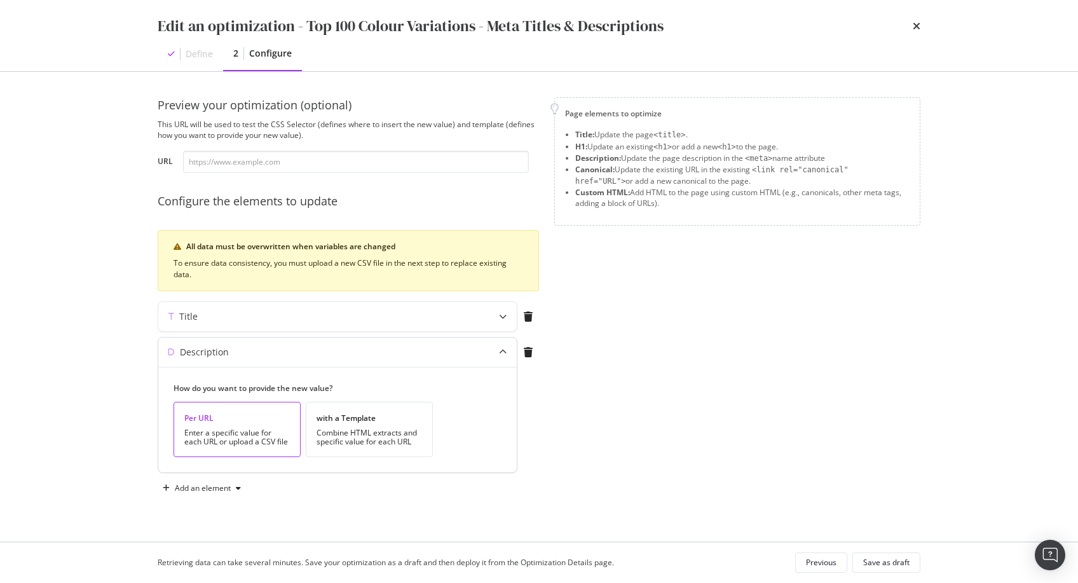
click at [327, 351] on div "Description" at bounding box center [312, 352] width 308 height 13
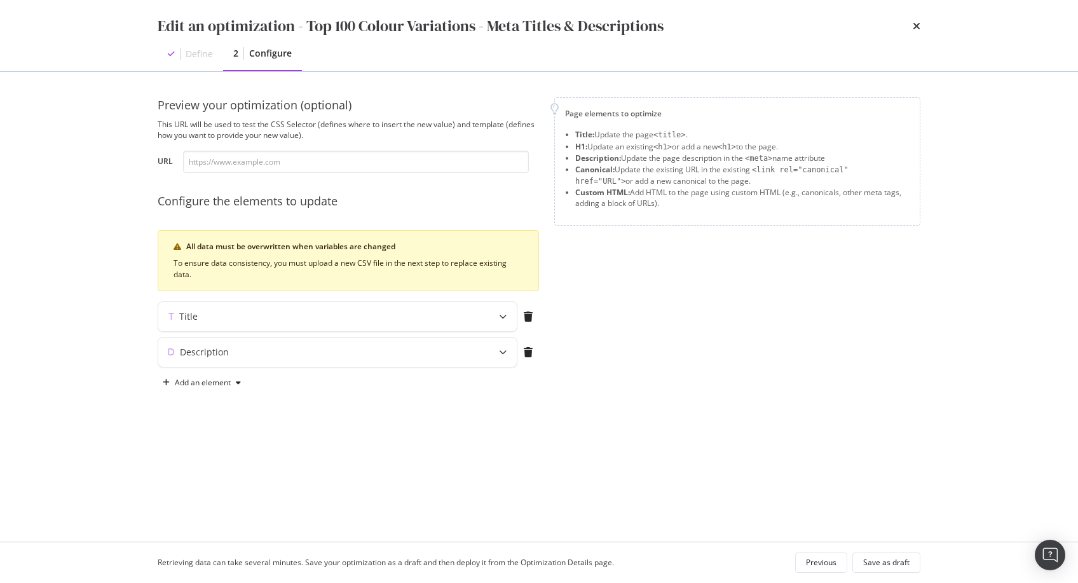
click at [752, 342] on div "Page elements to optimize Title: Update the page <title> . H1: Update an existi…" at bounding box center [737, 244] width 366 height 295
click at [915, 24] on icon "times" at bounding box center [916, 26] width 8 height 10
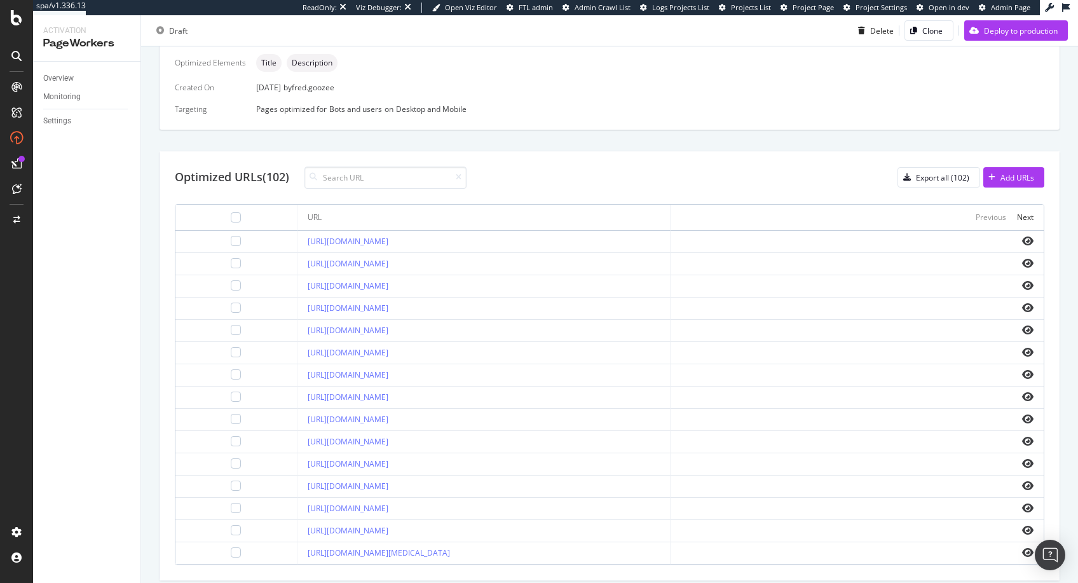
scroll to position [372, 0]
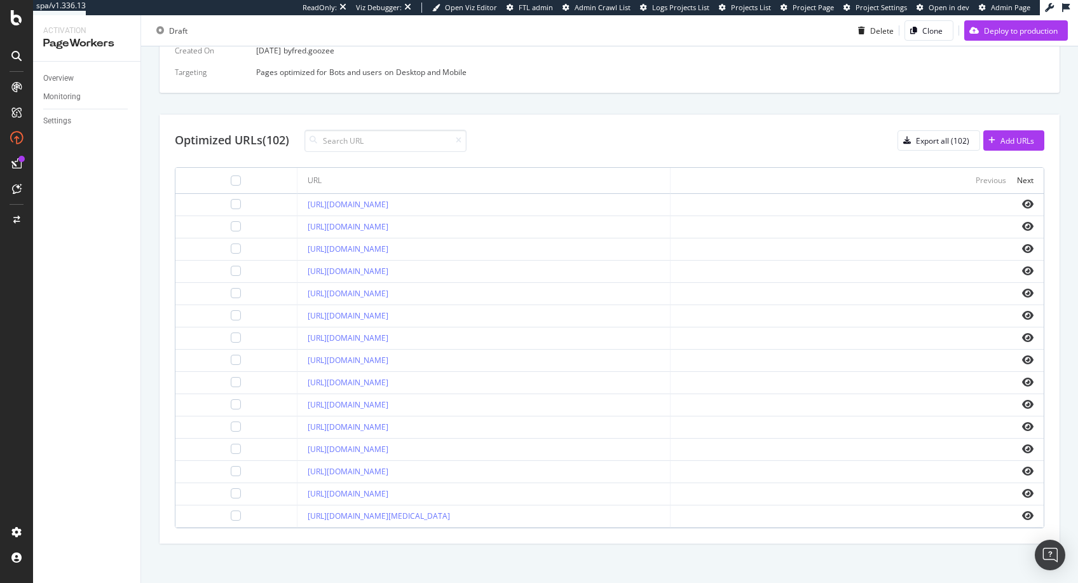
click at [245, 140] on div "Optimized URLs (102)" at bounding box center [232, 140] width 114 height 17
click at [244, 140] on div "Optimized URLs (102)" at bounding box center [232, 140] width 114 height 17
click at [237, 140] on div "Optimized URLs (102)" at bounding box center [232, 140] width 114 height 17
click at [736, 130] on div "Optimized URLs (102) Export all (102) Add URLs" at bounding box center [609, 141] width 869 height 22
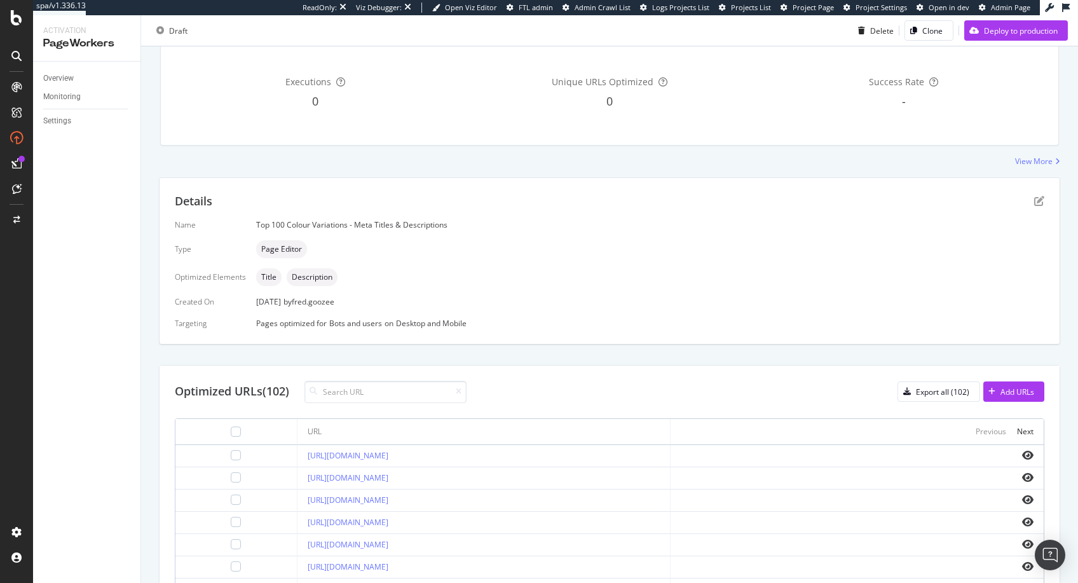
scroll to position [0, 0]
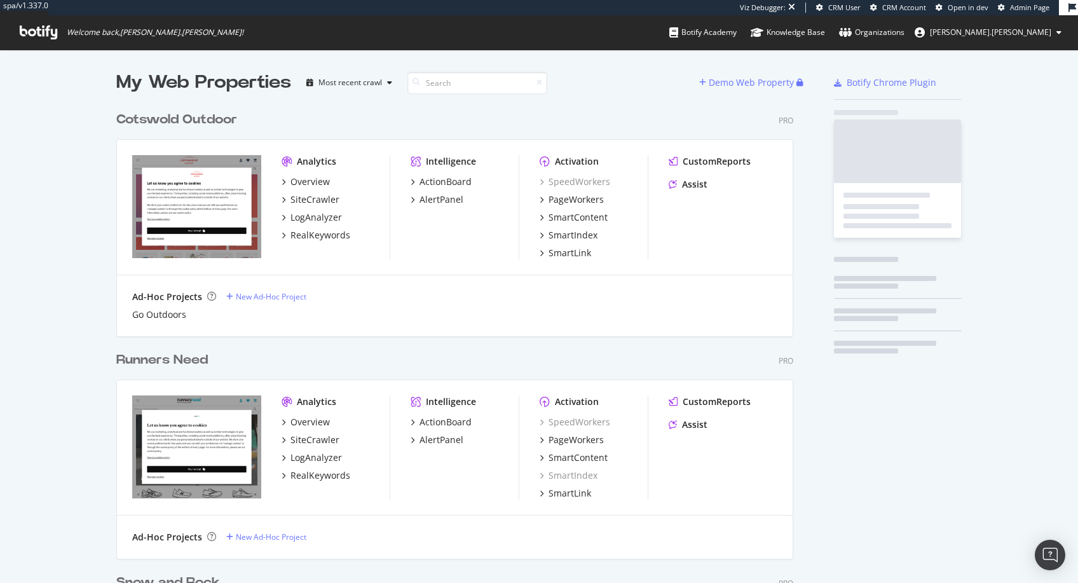
scroll to position [672, 674]
